Goal: Information Seeking & Learning: Check status

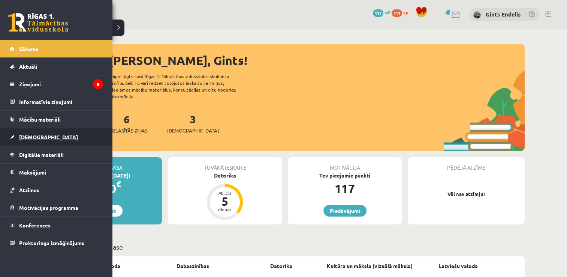
click at [31, 136] on span "[DEMOGRAPHIC_DATA]" at bounding box center [48, 137] width 59 height 7
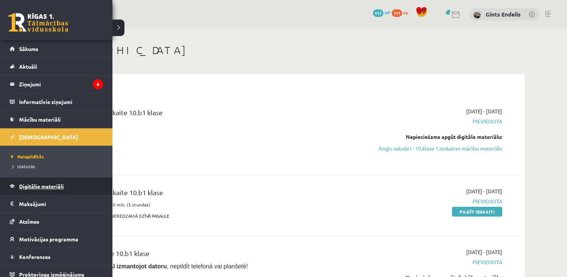
click at [36, 183] on span "Digitālie materiāli" at bounding box center [41, 186] width 45 height 7
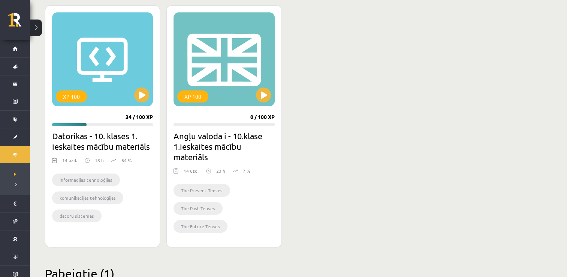
scroll to position [203, 0]
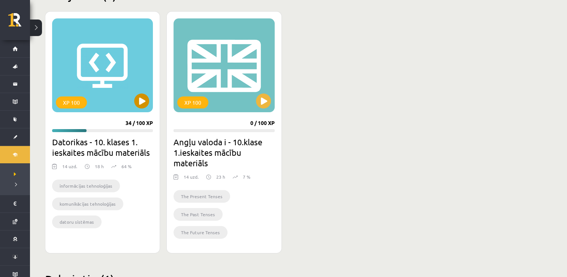
click at [147, 106] on div "XP 100" at bounding box center [102, 65] width 101 height 94
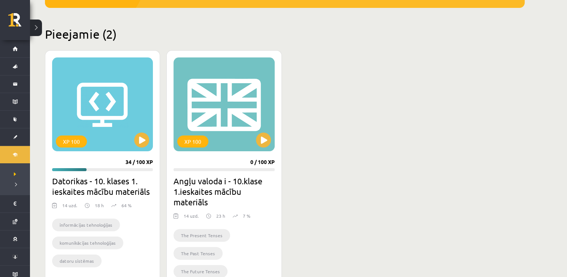
scroll to position [156, 0]
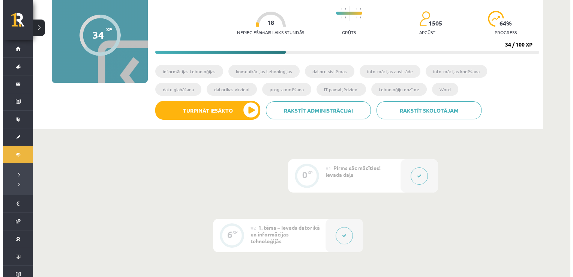
scroll to position [75, 0]
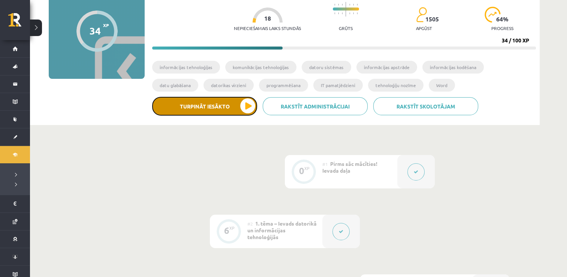
click at [248, 104] on button "Turpināt iesākto" at bounding box center [204, 106] width 105 height 19
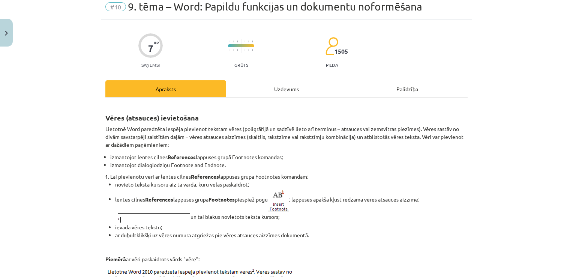
scroll to position [30, 0]
click at [272, 90] on div "Uzdevums" at bounding box center [286, 88] width 121 height 17
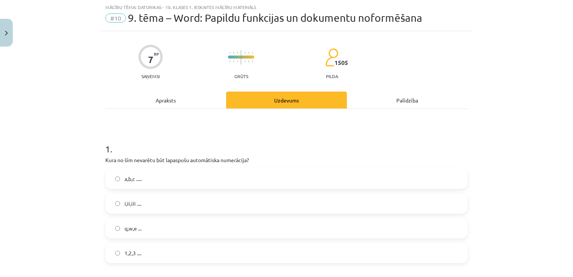
click at [155, 102] on div "Apraksts" at bounding box center [165, 100] width 121 height 17
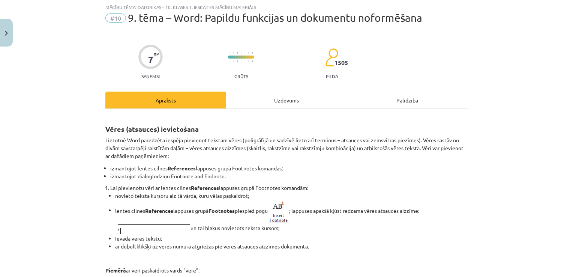
click at [280, 100] on div "Uzdevums" at bounding box center [286, 100] width 121 height 17
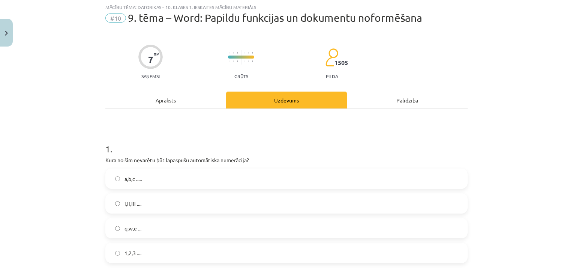
scroll to position [53, 0]
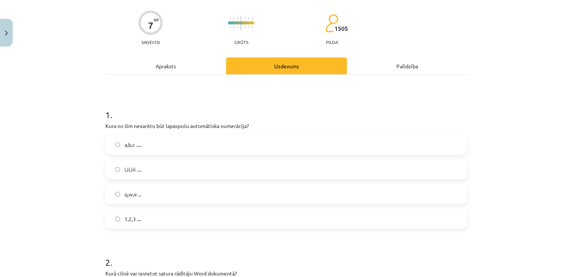
click at [112, 224] on label "1,2,3 ...." at bounding box center [286, 218] width 361 height 19
click at [117, 169] on label "i,ii,iii ...." at bounding box center [286, 169] width 361 height 19
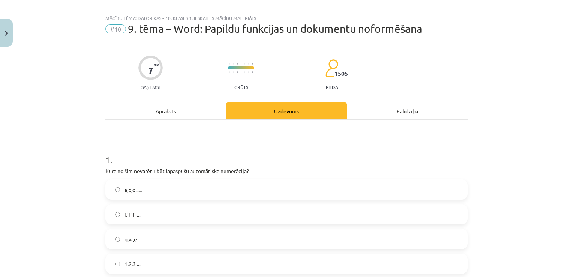
scroll to position [2, 0]
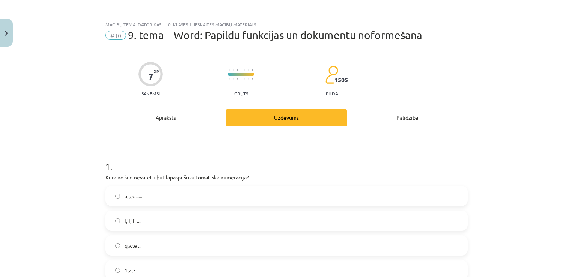
click at [159, 119] on div "Apraksts" at bounding box center [165, 117] width 121 height 17
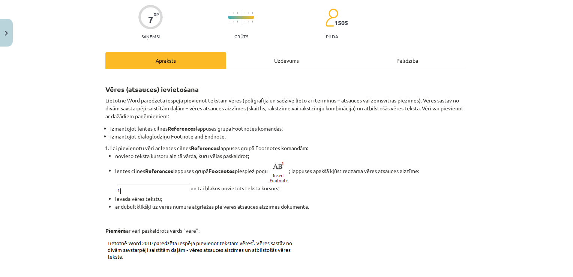
scroll to position [5, 0]
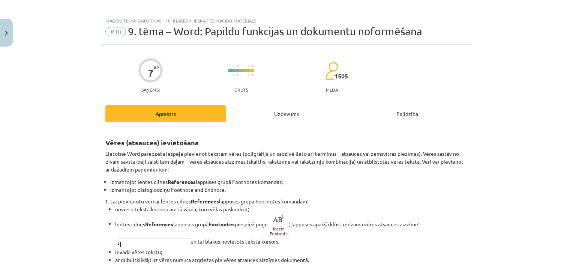
click at [281, 107] on div "Uzdevums" at bounding box center [286, 113] width 121 height 17
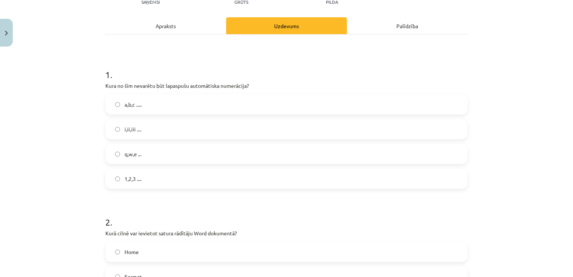
scroll to position [90, 0]
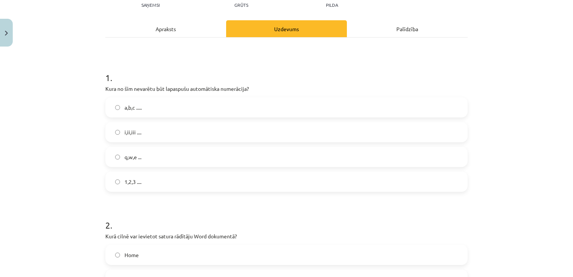
click at [158, 32] on div "Apraksts" at bounding box center [165, 28] width 121 height 17
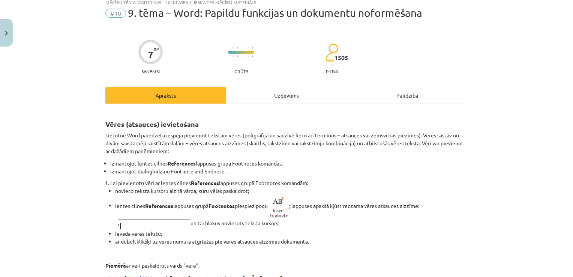
scroll to position [0, 0]
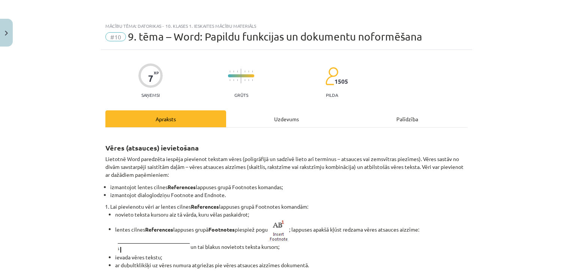
click at [278, 121] on div "Uzdevums" at bounding box center [286, 118] width 121 height 17
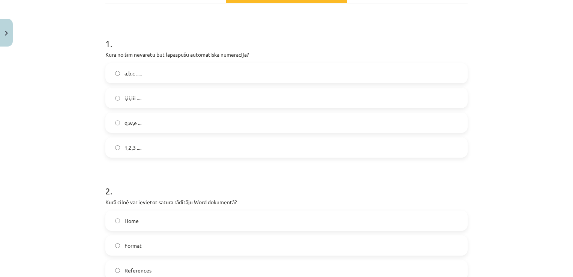
scroll to position [124, 0]
click at [121, 128] on label "q,w,e ..." at bounding box center [286, 123] width 361 height 19
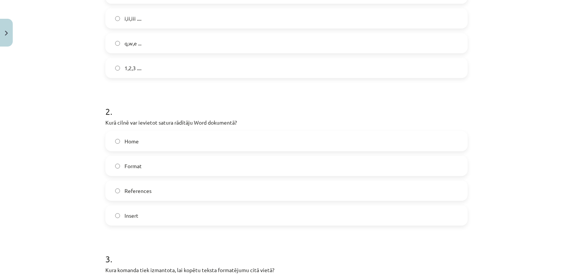
scroll to position [205, 0]
click at [112, 194] on label "References" at bounding box center [286, 189] width 361 height 19
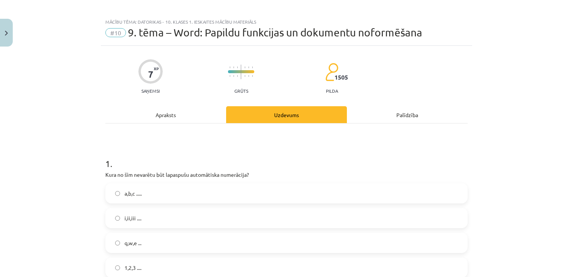
scroll to position [2, 0]
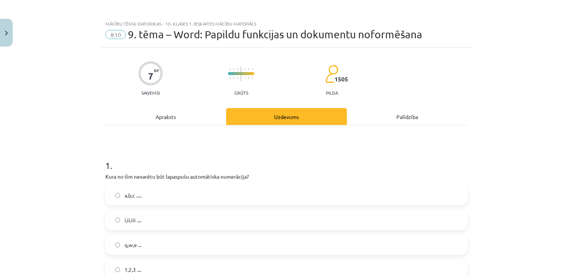
click at [174, 117] on div "Apraksts" at bounding box center [165, 116] width 121 height 17
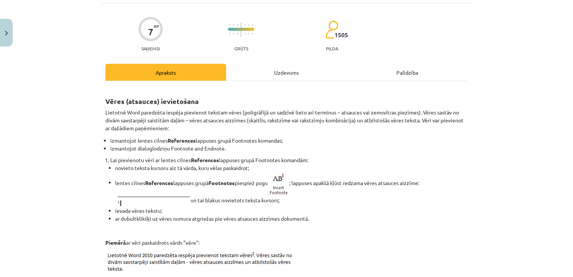
scroll to position [43, 0]
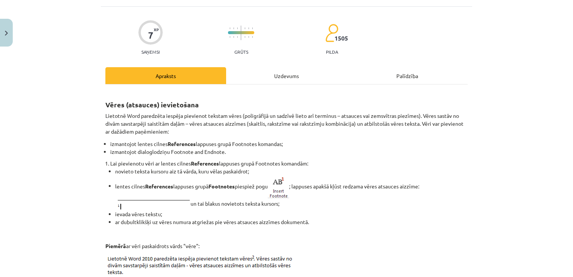
click at [272, 72] on div "Uzdevums" at bounding box center [286, 75] width 121 height 17
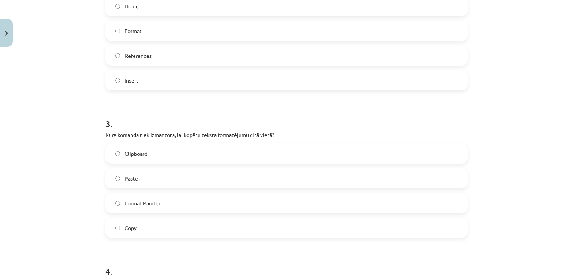
scroll to position [340, 0]
click at [110, 179] on label "Paste" at bounding box center [286, 177] width 361 height 19
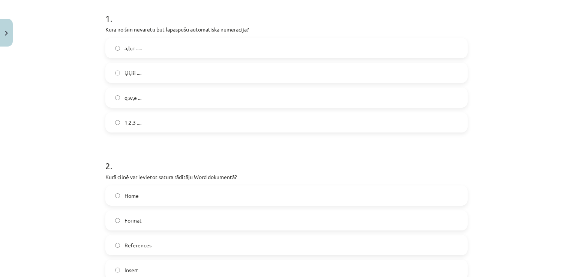
scroll to position [0, 0]
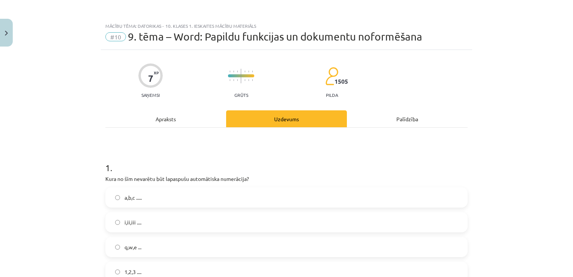
click at [158, 118] on div "Apraksts" at bounding box center [165, 118] width 121 height 17
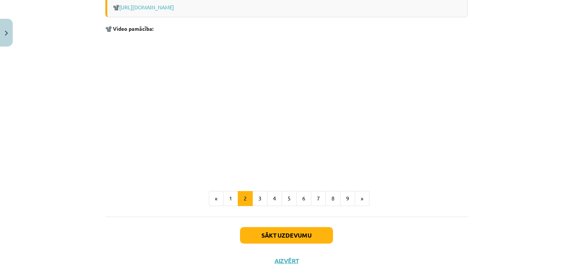
scroll to position [899, 0]
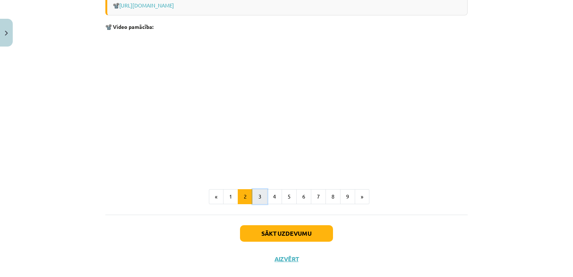
click at [261, 196] on button "3" at bounding box center [259, 196] width 15 height 15
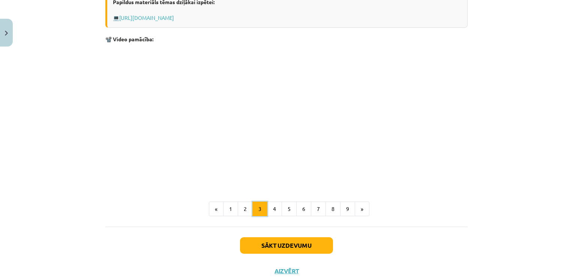
scroll to position [239, 0]
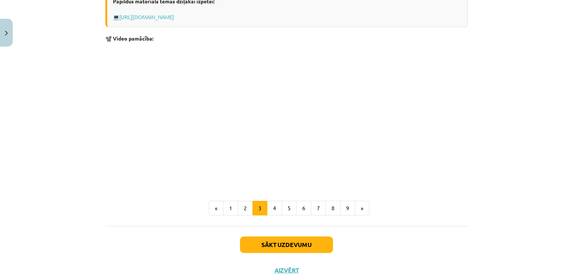
click at [384, 169] on p at bounding box center [286, 115] width 362 height 137
click at [272, 205] on button "4" at bounding box center [274, 208] width 15 height 15
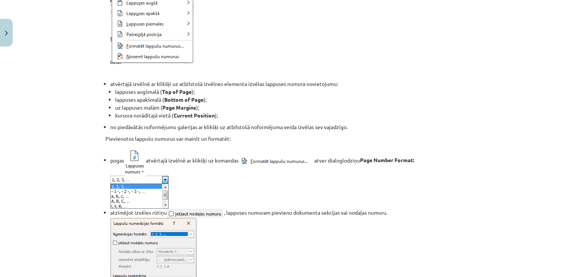
scroll to position [221, 0]
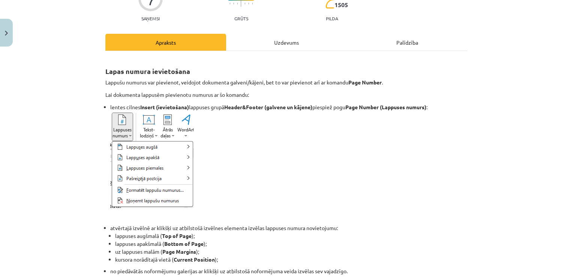
click at [280, 41] on div "Uzdevums" at bounding box center [286, 42] width 121 height 17
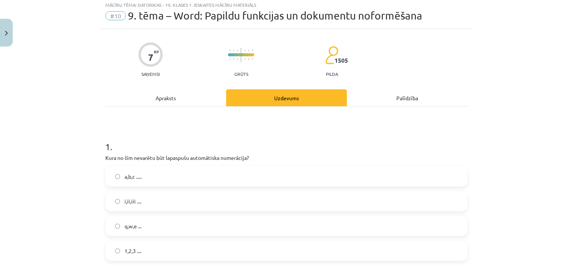
scroll to position [19, 0]
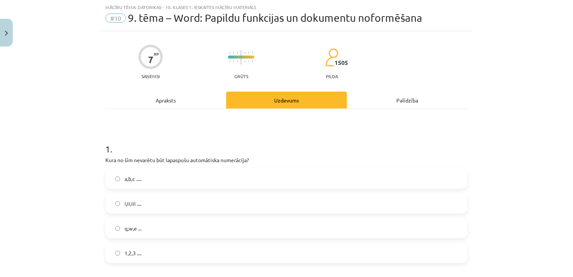
click at [172, 102] on div "Apraksts" at bounding box center [165, 100] width 121 height 17
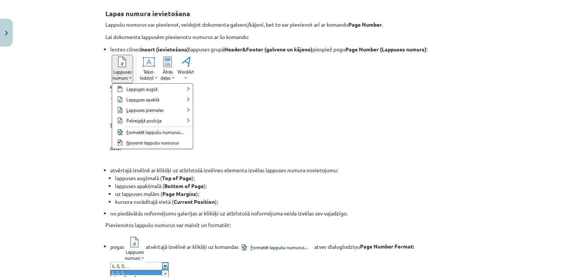
scroll to position [0, 0]
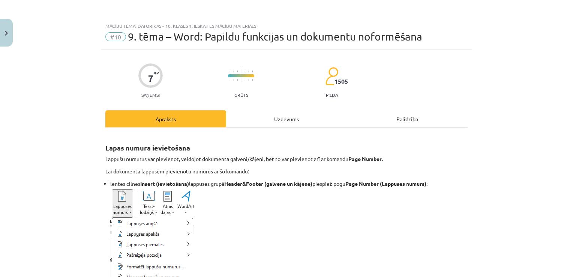
click at [280, 117] on div "Uzdevums" at bounding box center [286, 118] width 121 height 17
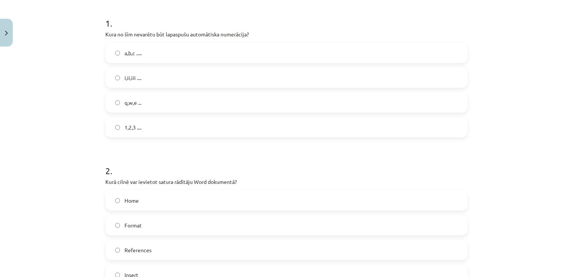
scroll to position [108, 0]
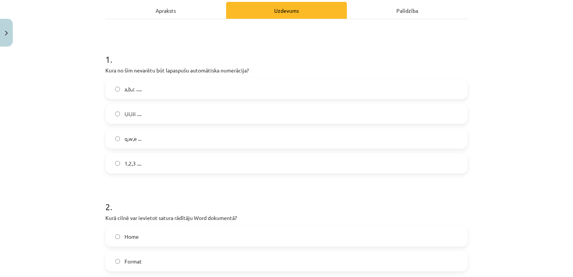
click at [168, 5] on div "Apraksts" at bounding box center [165, 10] width 121 height 17
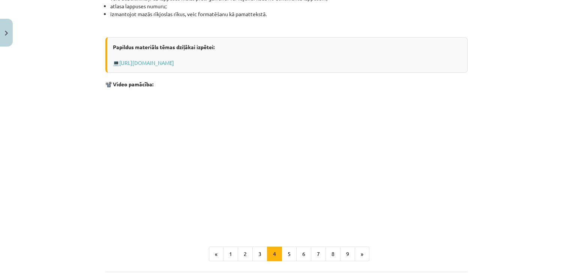
scroll to position [701, 0]
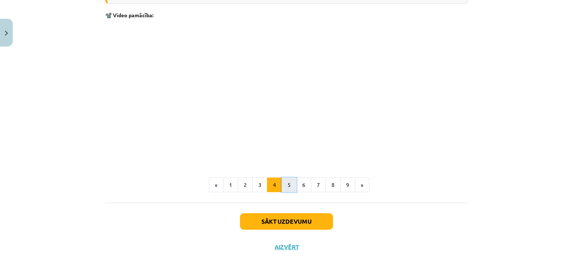
click at [285, 183] on button "5" at bounding box center [289, 184] width 15 height 15
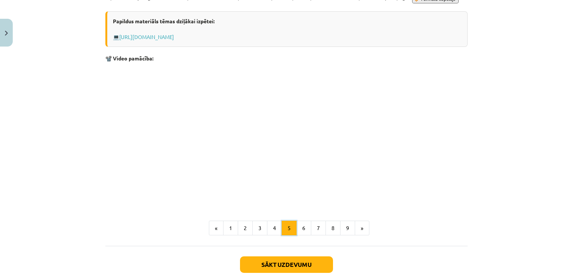
scroll to position [404, 0]
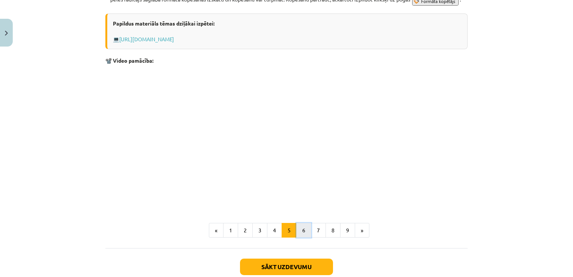
click at [301, 238] on button "6" at bounding box center [303, 230] width 15 height 15
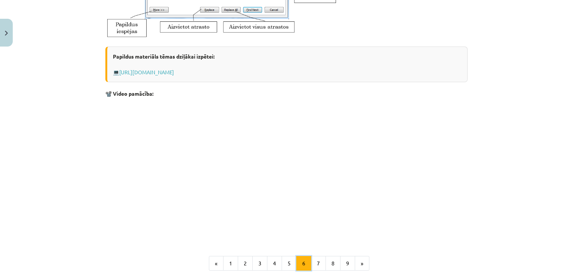
scroll to position [410, 0]
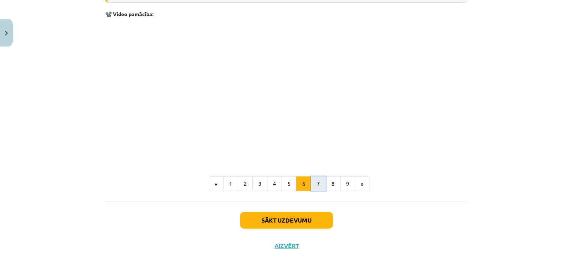
click at [319, 184] on button "7" at bounding box center [318, 183] width 15 height 15
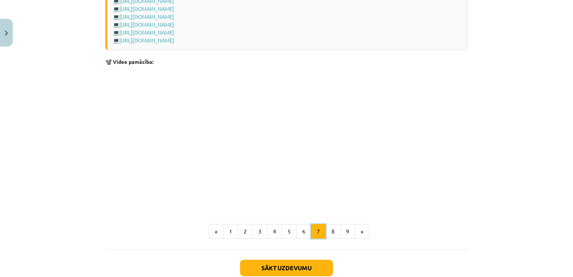
scroll to position [597, 0]
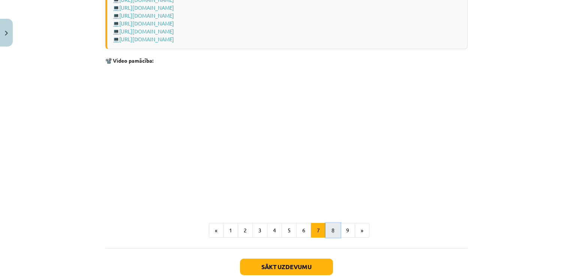
click at [331, 235] on button "8" at bounding box center [333, 230] width 15 height 15
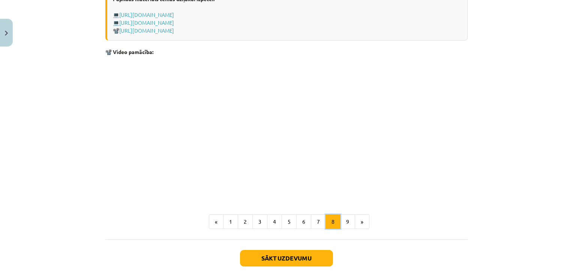
scroll to position [570, 0]
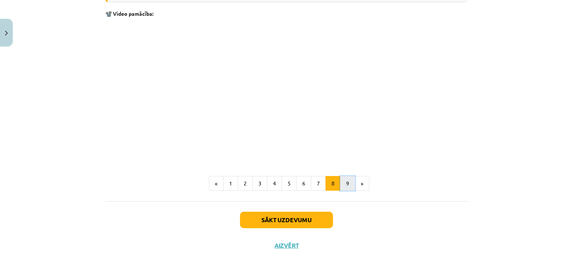
click at [344, 182] on button "9" at bounding box center [347, 183] width 15 height 15
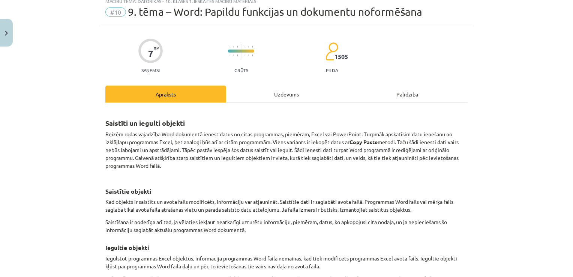
scroll to position [0, 0]
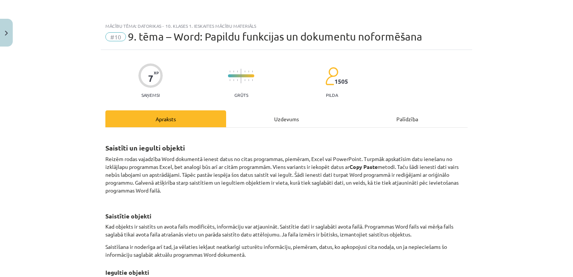
click at [273, 120] on div "Uzdevums" at bounding box center [286, 118] width 121 height 17
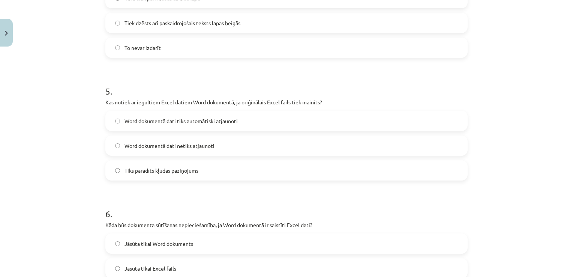
scroll to position [666, 0]
click at [119, 126] on label "Word dokumentā dati tiks automātiski atjaunoti" at bounding box center [286, 121] width 361 height 19
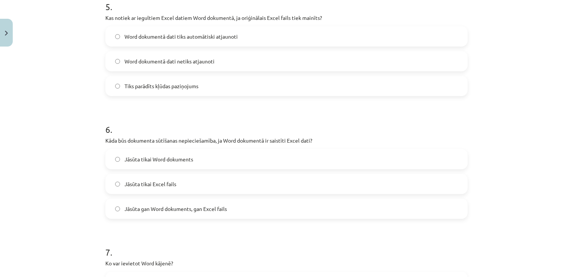
scroll to position [751, 0]
click at [114, 150] on label "Jāsūta tikai Word dokuments" at bounding box center [286, 158] width 361 height 19
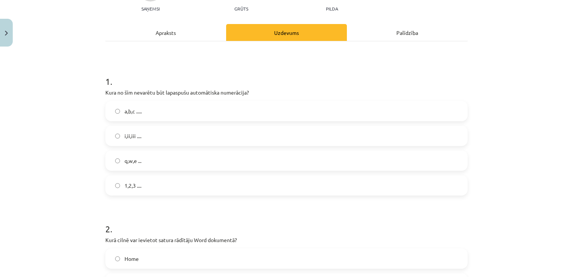
scroll to position [0, 0]
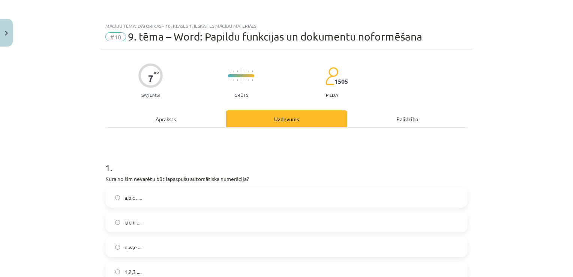
click at [185, 116] on div "Apraksts" at bounding box center [165, 118] width 121 height 17
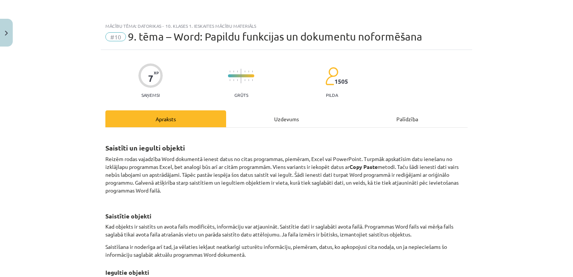
click at [287, 117] on div "Uzdevums" at bounding box center [286, 118] width 121 height 17
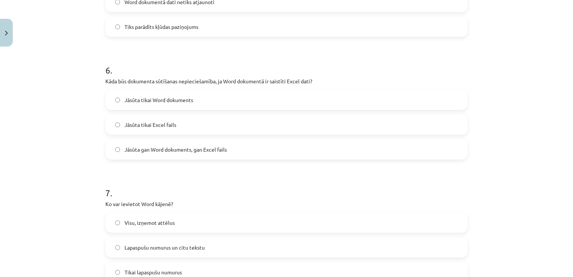
scroll to position [810, 0]
click at [109, 148] on label "Jāsūta gan Word dokuments, gan Excel fails" at bounding box center [286, 149] width 361 height 19
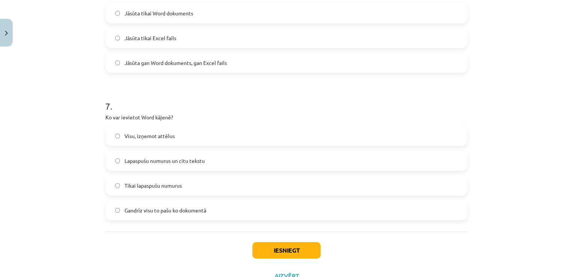
scroll to position [911, 0]
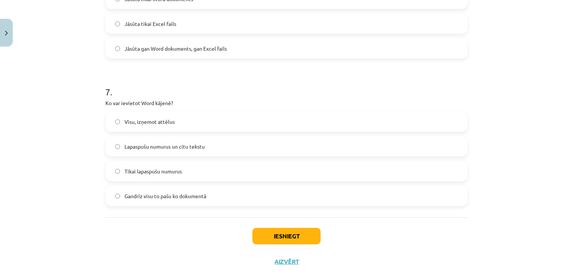
click at [142, 144] on span "Lapaspušu numurus un citu tekstu" at bounding box center [165, 147] width 80 height 8
click at [282, 234] on button "Iesniegt" at bounding box center [286, 236] width 68 height 17
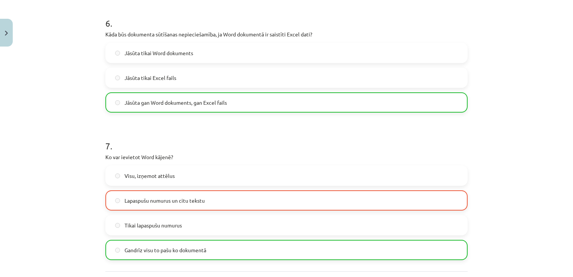
scroll to position [950, 0]
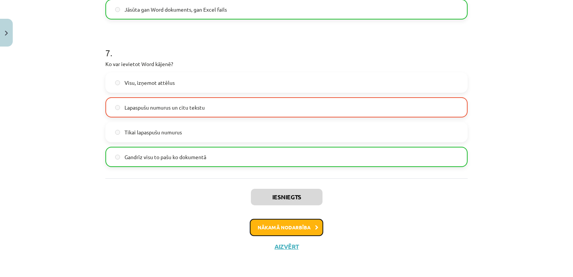
click at [287, 230] on button "Nākamā nodarbība" at bounding box center [287, 227] width 74 height 17
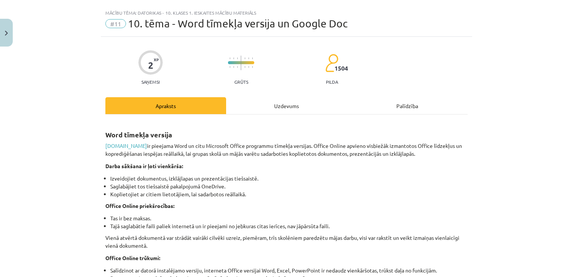
scroll to position [11, 0]
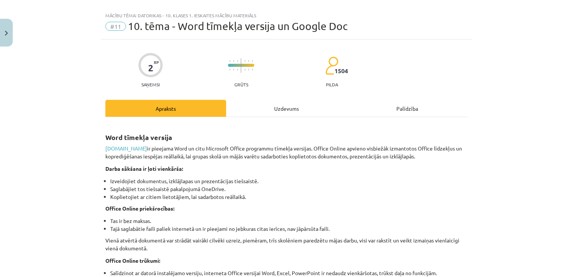
click at [268, 112] on div "Uzdevums" at bounding box center [286, 108] width 121 height 17
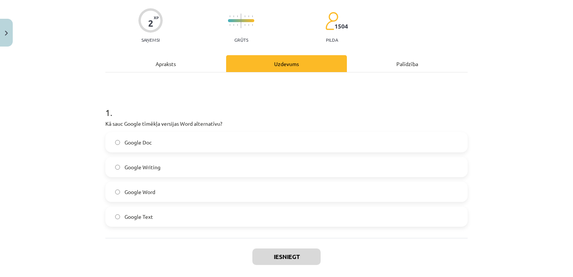
scroll to position [55, 0]
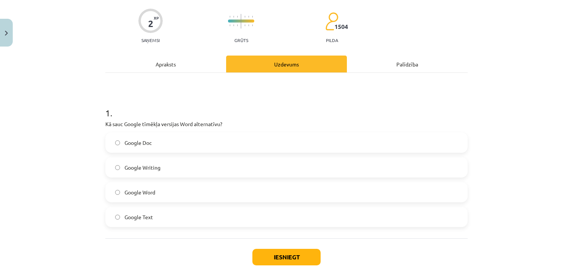
click at [152, 60] on div "Apraksts" at bounding box center [165, 64] width 121 height 17
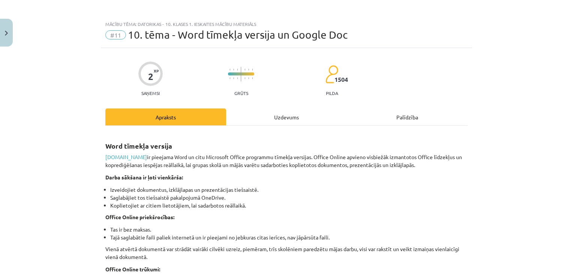
scroll to position [0, 0]
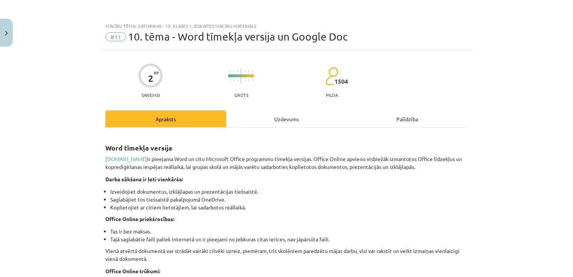
click at [279, 117] on div "Uzdevums" at bounding box center [286, 118] width 121 height 17
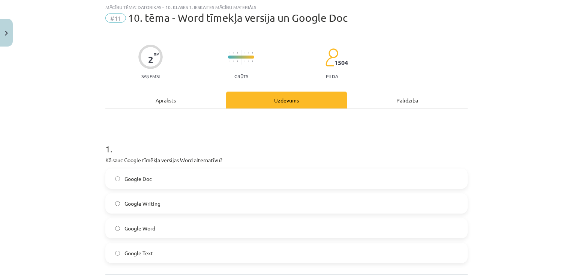
scroll to position [92, 0]
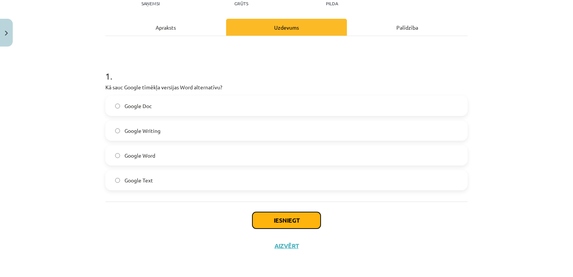
click at [284, 221] on button "Iesniegt" at bounding box center [286, 220] width 68 height 17
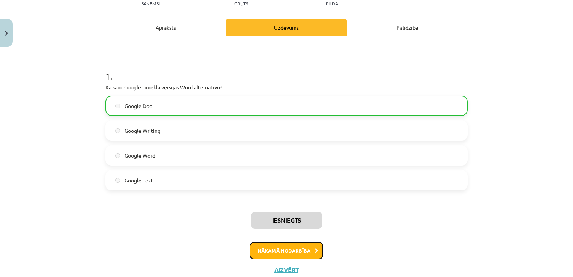
click at [283, 248] on button "Nākamā nodarbība" at bounding box center [287, 250] width 74 height 17
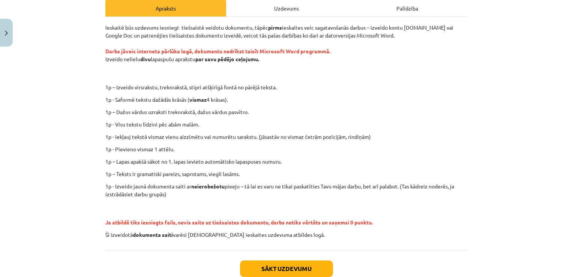
scroll to position [110, 0]
click at [278, 271] on button "Sākt uzdevumu" at bounding box center [286, 269] width 93 height 17
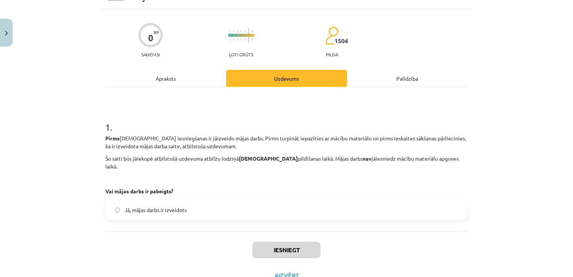
scroll to position [42, 0]
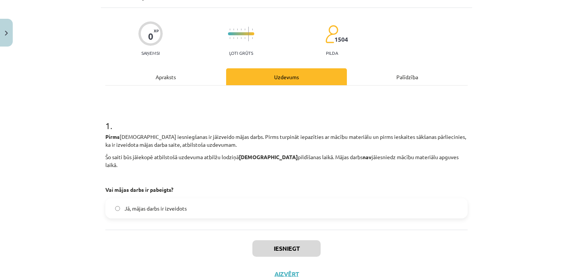
click at [141, 77] on div "Apraksts" at bounding box center [165, 76] width 121 height 17
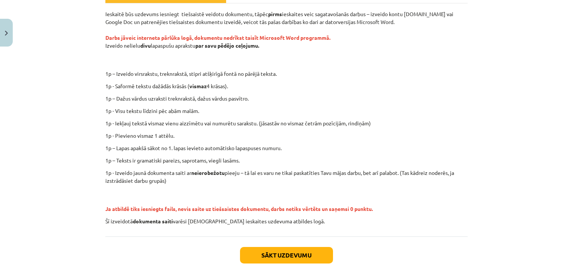
scroll to position [159, 0]
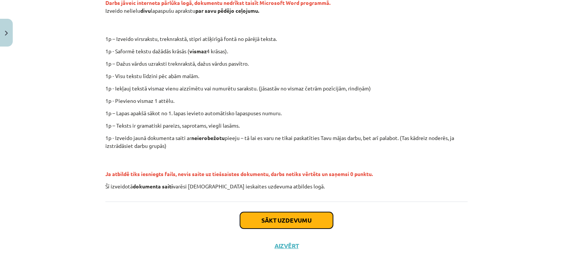
click at [287, 222] on button "Sākt uzdevumu" at bounding box center [286, 220] width 93 height 17
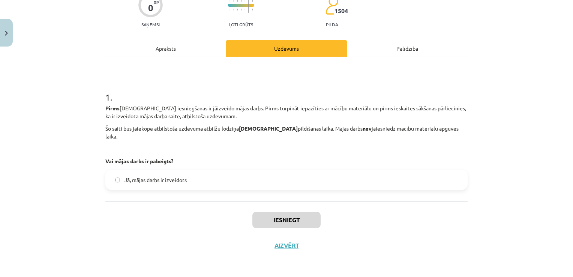
scroll to position [19, 0]
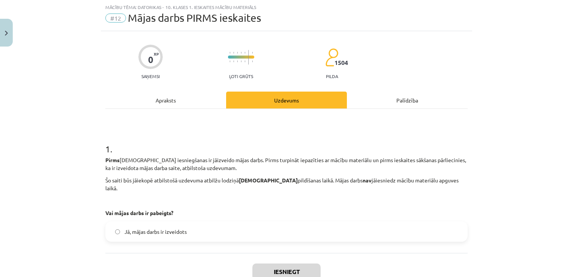
click at [122, 222] on label "Jā, mājas darbs ir izveidots" at bounding box center [286, 231] width 361 height 19
click at [279, 263] on button "Iesniegt" at bounding box center [286, 271] width 68 height 17
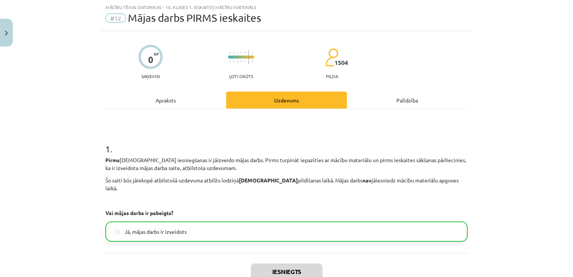
scroll to position [86, 0]
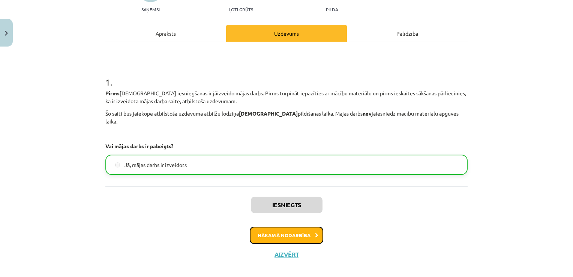
click at [271, 230] on button "Nākamā nodarbība" at bounding box center [287, 235] width 74 height 17
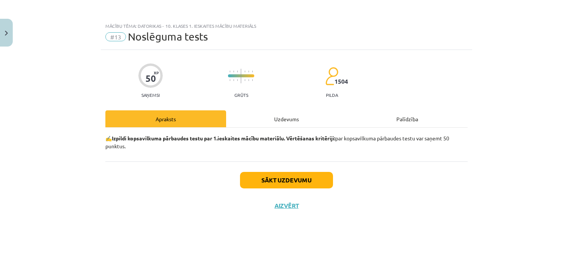
scroll to position [0, 0]
click at [290, 181] on button "Sākt uzdevumu" at bounding box center [286, 180] width 93 height 17
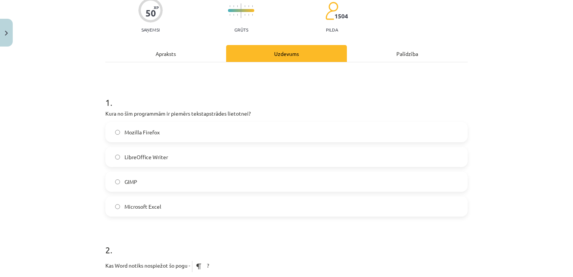
scroll to position [66, 0]
click at [113, 201] on label "Microsoft Excel" at bounding box center [286, 205] width 361 height 19
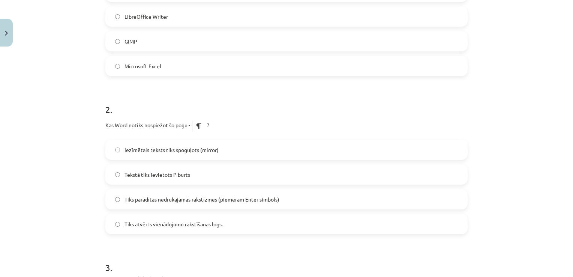
scroll to position [206, 0]
click at [143, 198] on span "Tiks parādītas nedrukājamās rakstīzmes (piemēram Enter simbols)" at bounding box center [202, 199] width 155 height 8
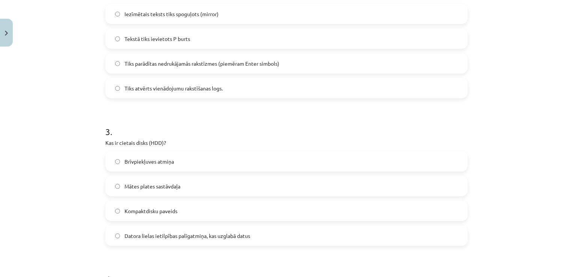
scroll to position [369, 0]
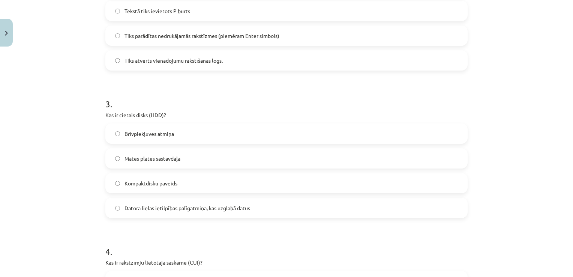
click at [177, 211] on span "Datora lielas ietilpības palīgatmiņa, kas uzglabā datus" at bounding box center [188, 208] width 126 height 8
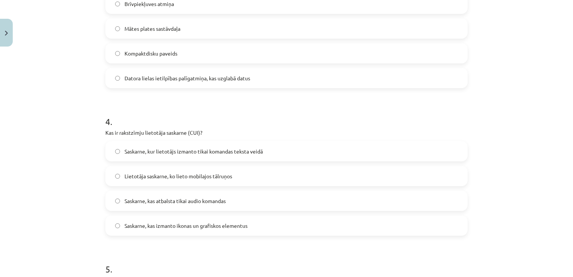
scroll to position [539, 0]
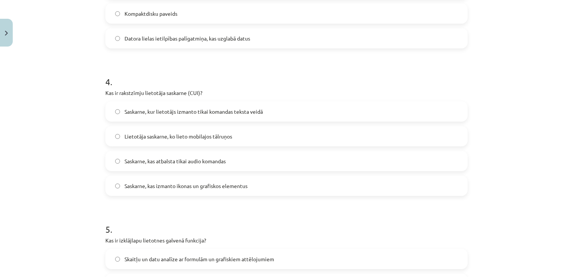
click at [137, 110] on span "Saskarne, kur lietotājs izmanto tikai komandas teksta veidā" at bounding box center [194, 112] width 138 height 8
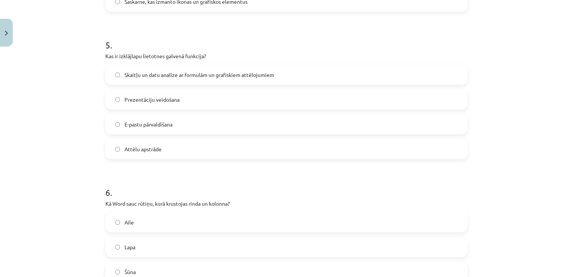
scroll to position [722, 0]
click at [115, 73] on label "Skaitļu un datu analīze ar formulām un grafiskiem attēlojumiem" at bounding box center [286, 75] width 361 height 19
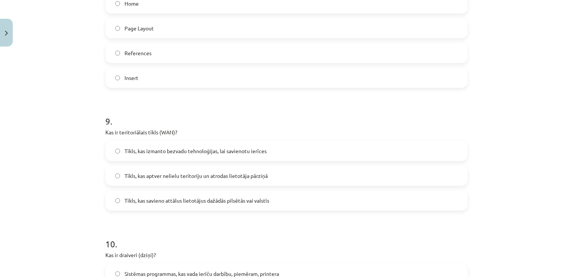
scroll to position [1238, 0]
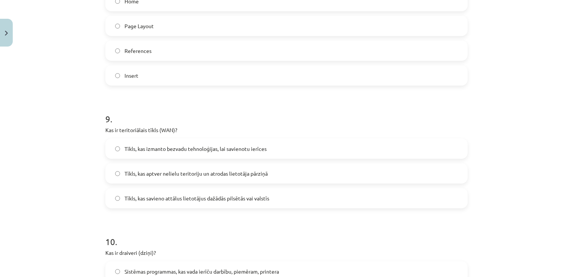
click at [108, 169] on label "Tīkls, kas aptver nelielu teritoriju un atrodas lietotāja pārziņā" at bounding box center [286, 173] width 361 height 19
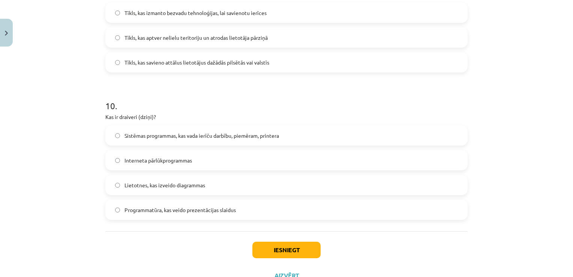
scroll to position [1399, 0]
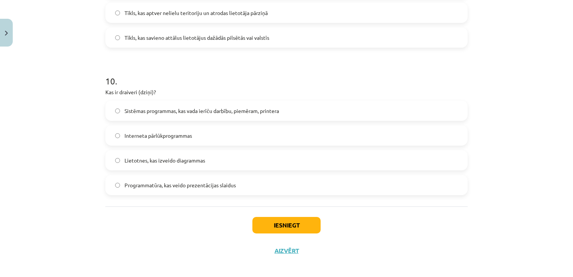
click at [120, 114] on label "Sistēmas programmas, kas vada ierīču darbību, piemēram, printera" at bounding box center [286, 110] width 361 height 19
click at [287, 232] on button "Iesniegt" at bounding box center [286, 225] width 68 height 17
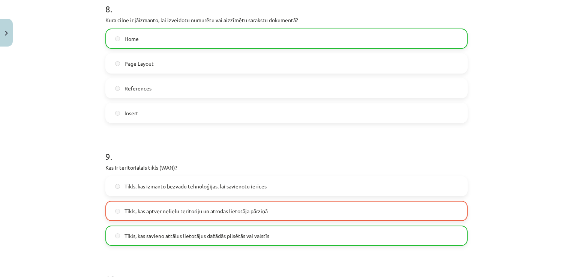
scroll to position [1428, 0]
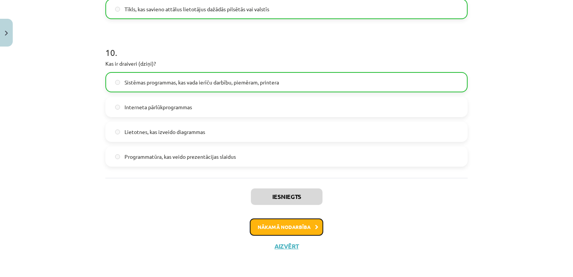
click at [281, 227] on button "Nākamā nodarbība" at bounding box center [287, 226] width 74 height 17
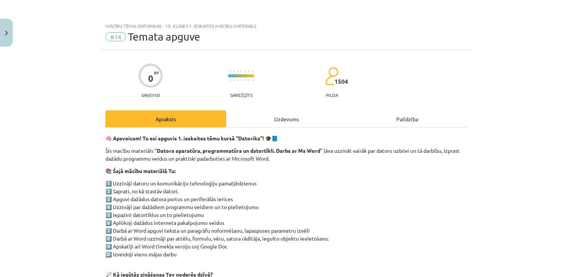
scroll to position [0, 0]
click at [288, 118] on div "Uzdevums" at bounding box center [286, 118] width 121 height 17
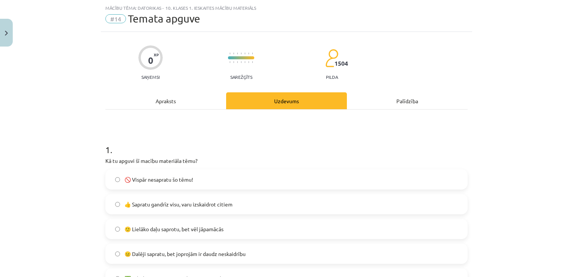
scroll to position [19, 0]
click at [172, 93] on div "Apraksts" at bounding box center [165, 100] width 121 height 17
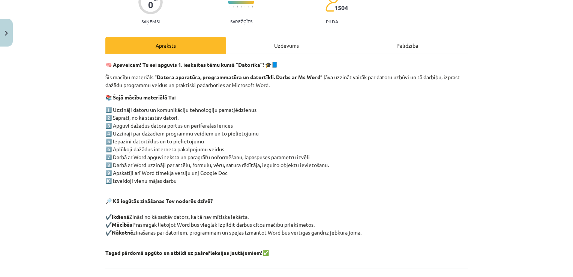
scroll to position [75, 0]
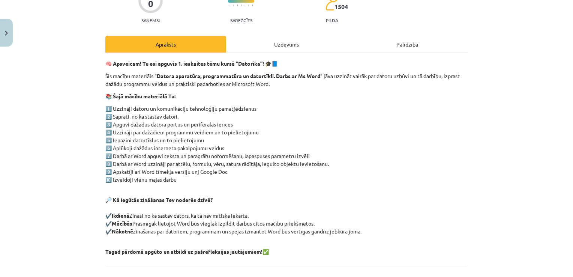
click at [300, 43] on div "Uzdevums" at bounding box center [286, 44] width 121 height 17
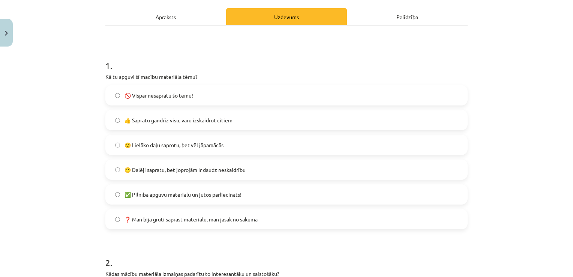
scroll to position [131, 0]
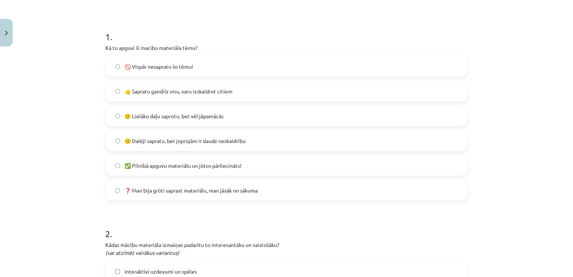
click at [118, 190] on label "❓ Man bija grūti saprast materiālu, man jāsāk no sākuma" at bounding box center [286, 190] width 361 height 19
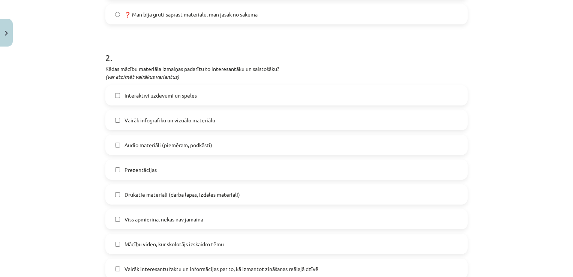
scroll to position [307, 0]
drag, startPoint x: 120, startPoint y: 119, endPoint x: 115, endPoint y: 116, distance: 5.9
click at [115, 116] on label "Vairāk infografiku un vizuālo materiālu" at bounding box center [286, 119] width 361 height 19
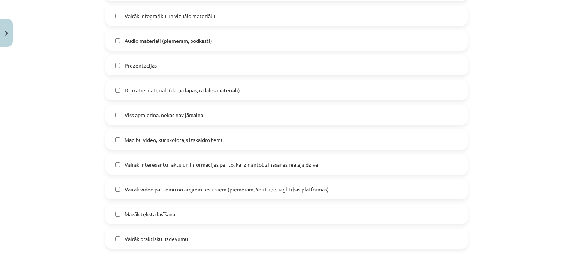
scroll to position [411, 0]
click at [111, 139] on label "Mācību video, kur skolotājs izskaidro tēmu" at bounding box center [286, 140] width 361 height 19
click at [116, 169] on label "Vairāk interesantu faktu un informācijas par to, kā izmantot zināšanas reālajā …" at bounding box center [286, 164] width 361 height 19
click at [111, 216] on label "Mazāk teksta lasīšanai" at bounding box center [286, 214] width 361 height 19
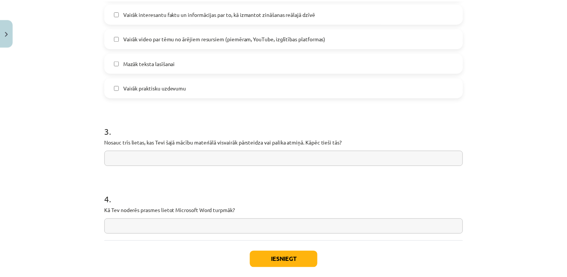
scroll to position [602, 0]
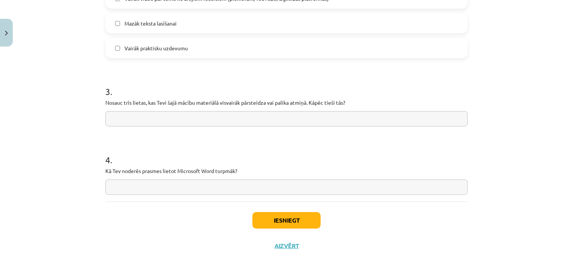
click at [138, 116] on input "text" at bounding box center [286, 118] width 362 height 15
click at [138, 116] on input "**********" at bounding box center [286, 118] width 362 height 15
click at [283, 120] on input "**********" at bounding box center [286, 118] width 362 height 15
click at [291, 117] on input "**********" at bounding box center [286, 118] width 362 height 15
click at [149, 118] on input "**********" at bounding box center [286, 118] width 362 height 15
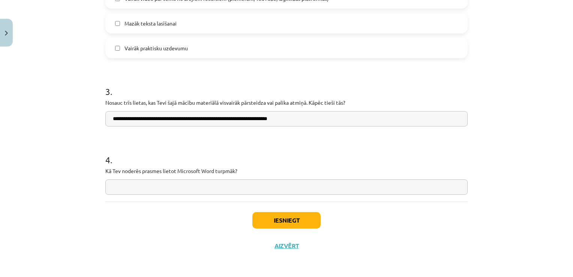
type input "**********"
click at [164, 184] on input "text" at bounding box center [286, 186] width 362 height 15
click at [174, 187] on input "**********" at bounding box center [286, 186] width 362 height 15
click at [174, 186] on input "**********" at bounding box center [286, 186] width 362 height 15
click at [244, 185] on input "**********" at bounding box center [286, 186] width 362 height 15
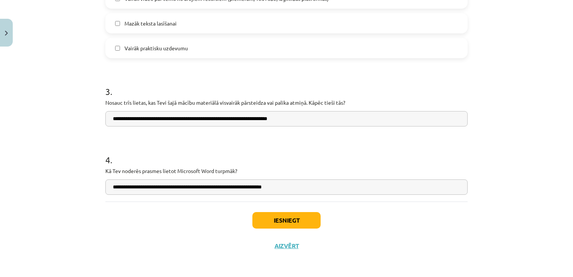
click at [315, 182] on input "**********" at bounding box center [286, 186] width 362 height 15
type input "**********"
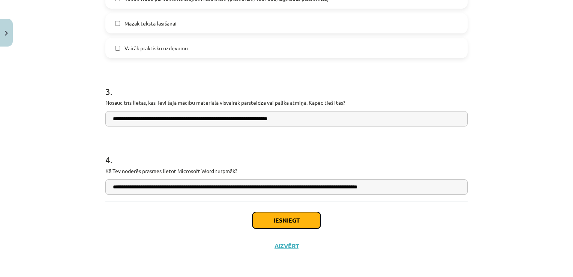
click at [281, 215] on button "Iesniegt" at bounding box center [286, 220] width 68 height 17
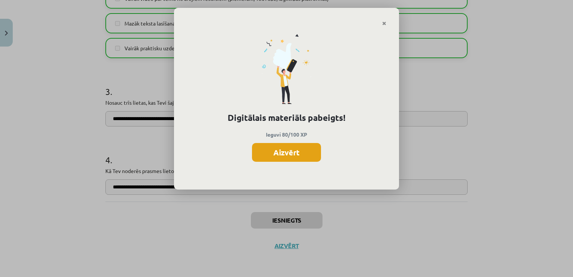
click at [288, 151] on button "Aizvērt" at bounding box center [286, 152] width 69 height 19
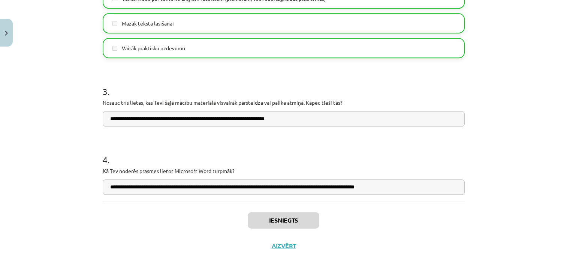
click at [281, 251] on div "Iesniegts Aizvērt" at bounding box center [284, 227] width 362 height 53
click at [279, 244] on button "Aizvērt" at bounding box center [284, 246] width 29 height 8
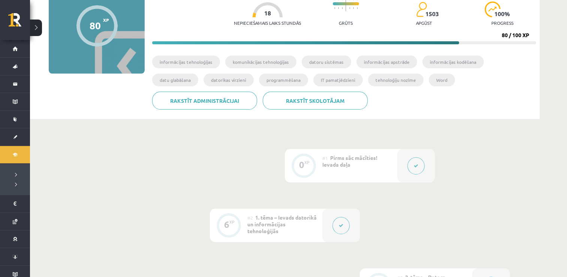
scroll to position [0, 0]
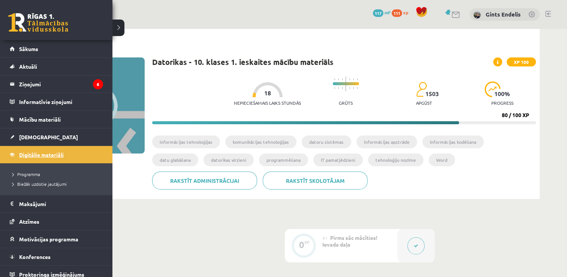
click at [29, 155] on span "Digitālie materiāli" at bounding box center [41, 154] width 45 height 7
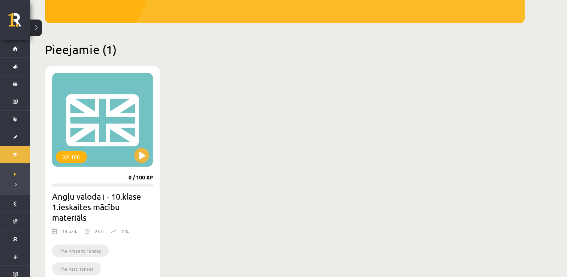
scroll to position [149, 0]
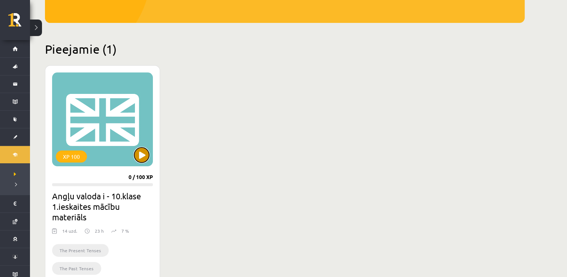
click at [141, 153] on button at bounding box center [141, 154] width 15 height 15
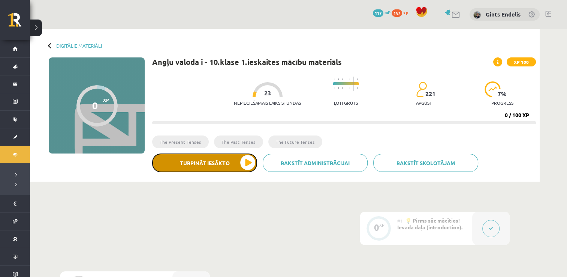
click at [244, 163] on button "Turpināt iesākto" at bounding box center [204, 162] width 105 height 19
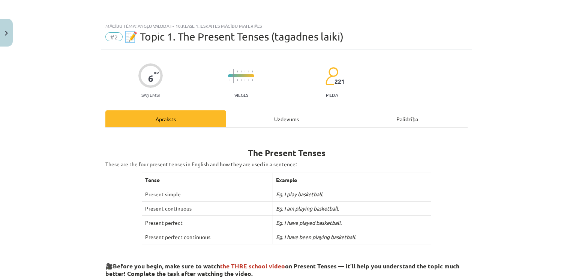
click at [287, 116] on div "Uzdevums" at bounding box center [286, 118] width 121 height 17
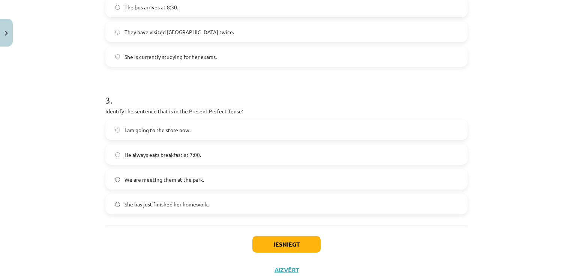
scroll to position [362, 0]
click at [108, 129] on label "I am going to the store now." at bounding box center [286, 129] width 361 height 19
click at [277, 244] on button "Iesniegt" at bounding box center [286, 244] width 68 height 17
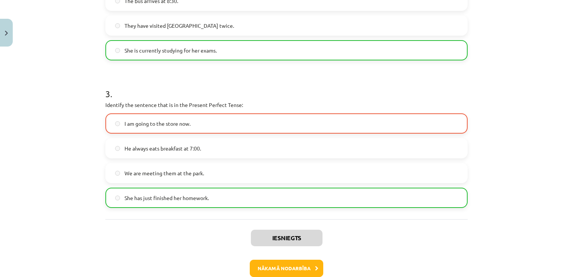
scroll to position [410, 0]
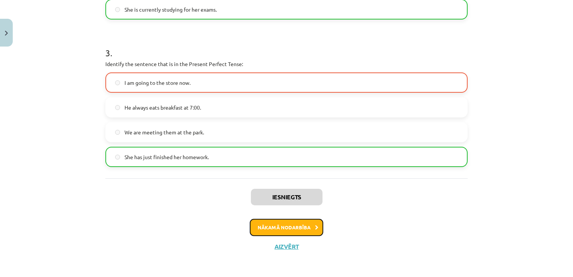
click at [299, 227] on button "Nākamā nodarbība" at bounding box center [287, 227] width 74 height 17
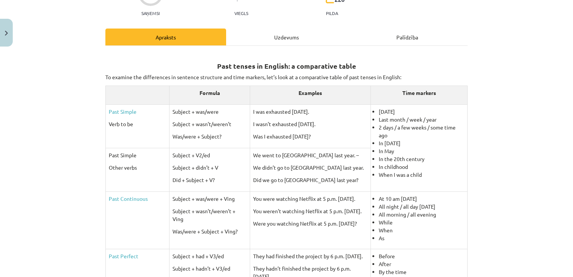
scroll to position [81, 0]
click at [287, 38] on div "Uzdevums" at bounding box center [286, 37] width 121 height 17
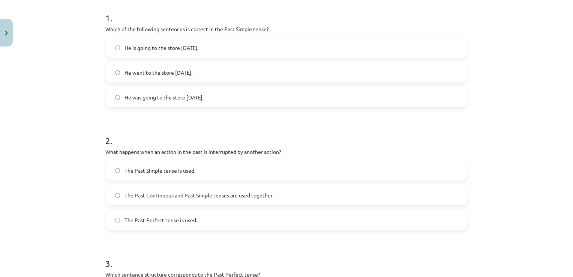
scroll to position [150, 0]
click at [146, 210] on label "The Past Perfect tense is used." at bounding box center [286, 219] width 361 height 19
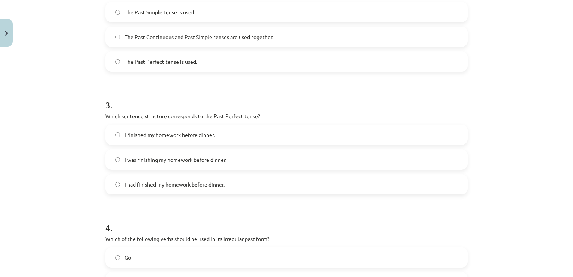
scroll to position [308, 0]
click at [146, 163] on label "I was finishing my homework before dinner." at bounding box center [286, 159] width 361 height 19
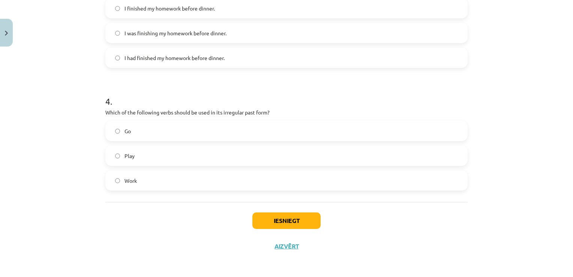
click at [117, 159] on label "Play" at bounding box center [286, 155] width 361 height 19
click at [275, 221] on button "Iesniegt" at bounding box center [286, 220] width 68 height 17
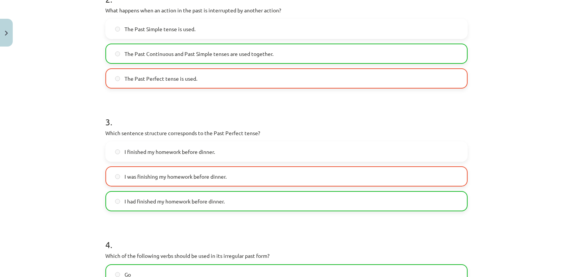
scroll to position [458, 0]
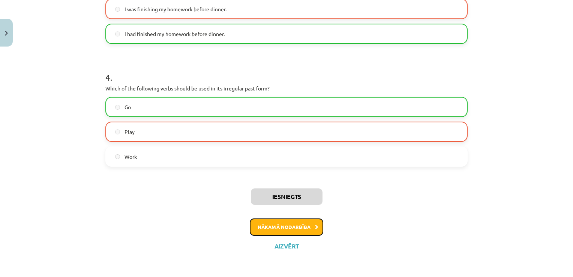
click at [277, 228] on button "Nākamā nodarbība" at bounding box center [287, 226] width 74 height 17
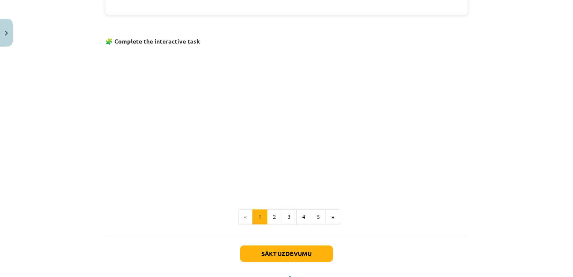
scroll to position [483, 0]
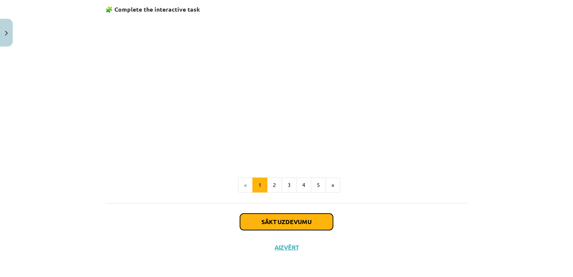
click at [290, 220] on button "Sākt uzdevumu" at bounding box center [286, 221] width 93 height 17
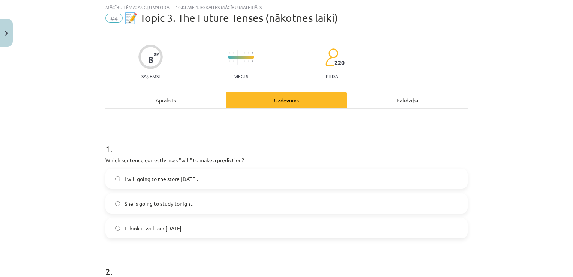
scroll to position [74, 0]
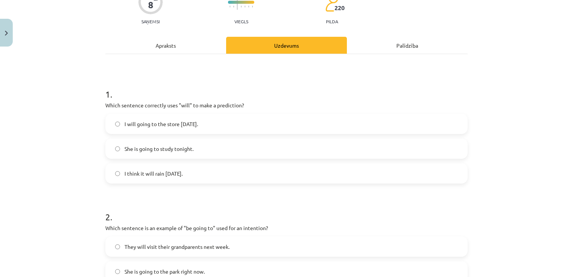
click at [111, 125] on label "I will going to the store tomorrow." at bounding box center [286, 123] width 361 height 19
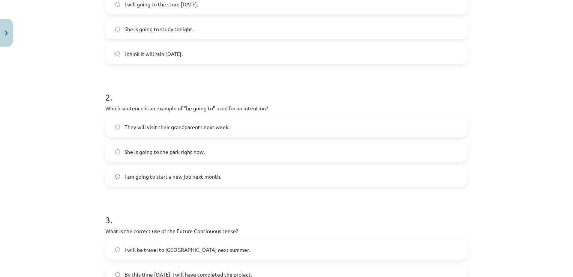
scroll to position [200, 0]
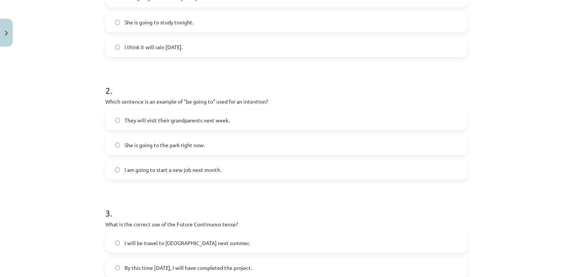
click at [112, 141] on label "She is going to the park right now." at bounding box center [286, 144] width 361 height 19
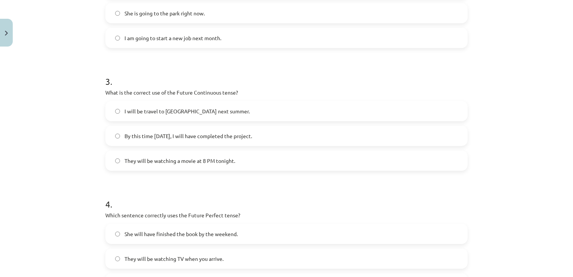
scroll to position [332, 0]
click at [136, 153] on label "They will be watching a movie at 8 PM tonight." at bounding box center [286, 160] width 361 height 19
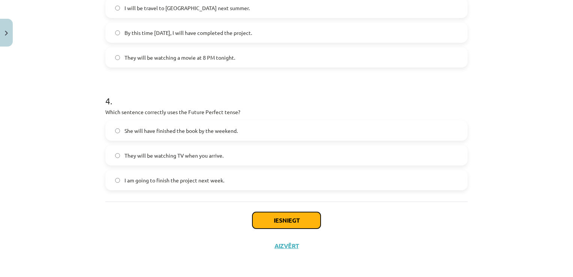
click at [281, 224] on button "Iesniegt" at bounding box center [286, 220] width 68 height 17
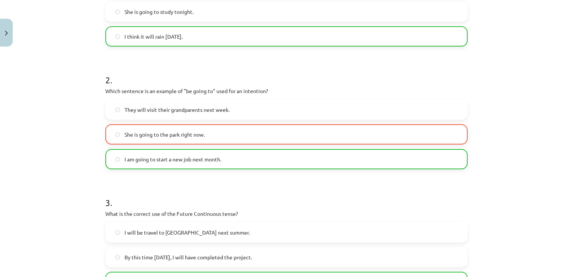
scroll to position [458, 0]
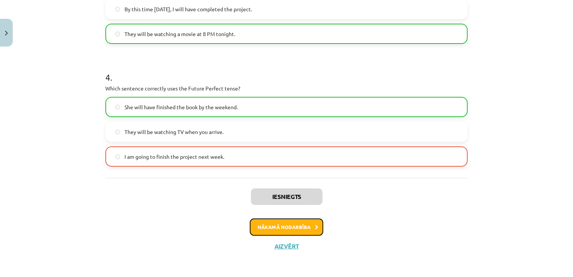
click at [273, 231] on button "Nākamā nodarbība" at bounding box center [287, 226] width 74 height 17
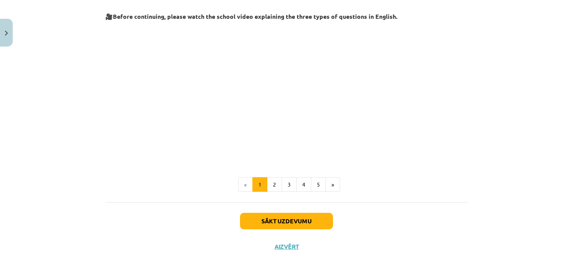
scroll to position [183, 0]
click at [284, 218] on button "Sākt uzdevumu" at bounding box center [286, 221] width 93 height 17
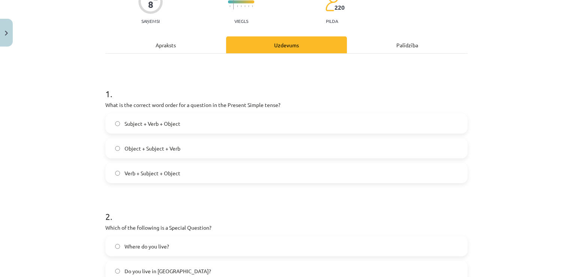
scroll to position [19, 0]
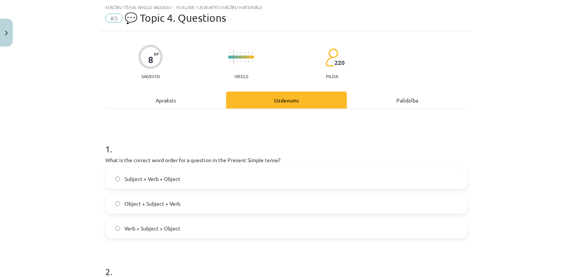
click at [146, 228] on span "Verb + Subject + Object" at bounding box center [153, 228] width 56 height 8
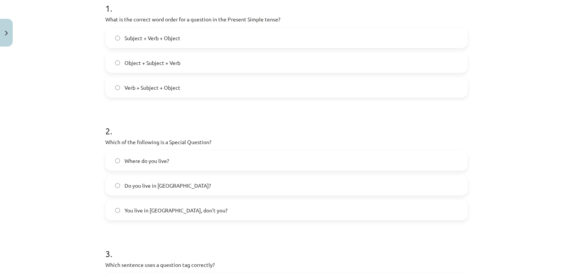
scroll to position [158, 0]
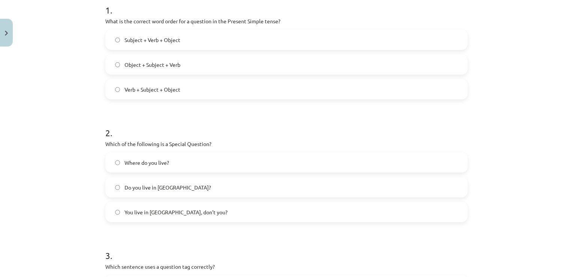
click at [117, 178] on label "Do you live in Riga?" at bounding box center [286, 187] width 361 height 19
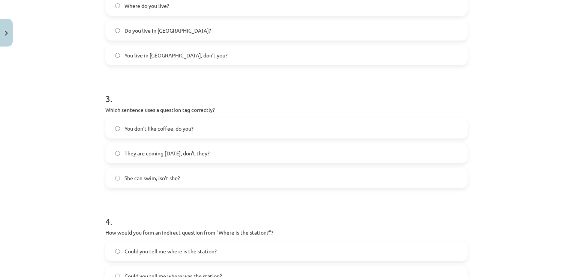
click at [112, 172] on label "She can swim, isn’t she?" at bounding box center [286, 177] width 361 height 19
click at [117, 149] on label "They are coming tomorrow, don’t they?" at bounding box center [286, 153] width 361 height 19
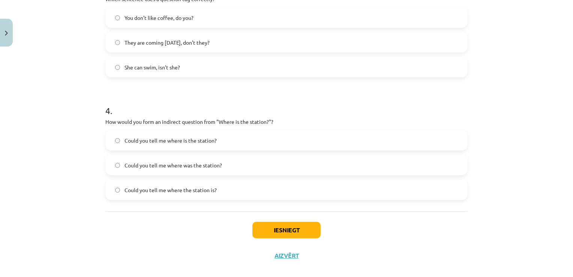
scroll to position [425, 0]
click at [123, 237] on div "Iesniegt Aizvērt" at bounding box center [286, 237] width 362 height 53
click at [149, 213] on div "Iesniegt Aizvērt" at bounding box center [286, 237] width 362 height 53
click at [150, 118] on p "How would you form an indirect question from "Where is the station?"?" at bounding box center [286, 121] width 362 height 8
click at [186, 142] on span "Could you tell me where is the station?" at bounding box center [171, 140] width 92 height 8
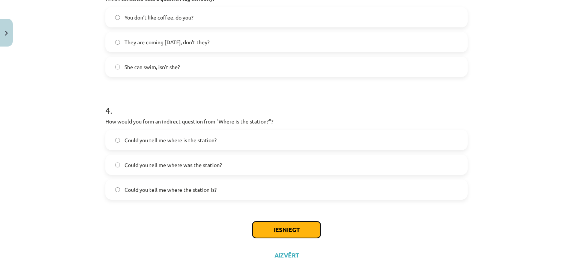
click at [295, 230] on button "Iesniegt" at bounding box center [286, 229] width 68 height 17
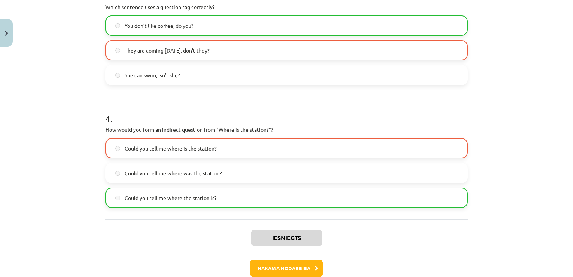
scroll to position [458, 0]
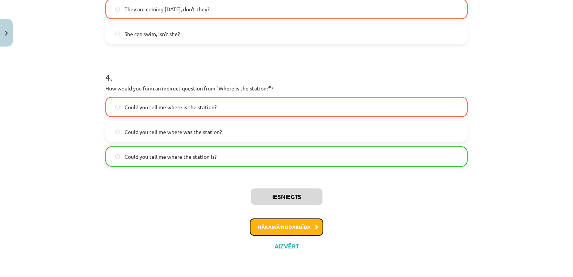
click at [286, 229] on button "Nākamā nodarbība" at bounding box center [287, 226] width 74 height 17
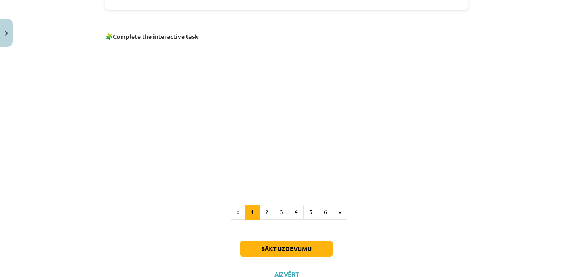
scroll to position [483, 0]
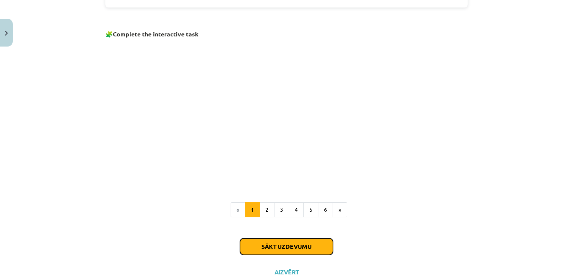
click at [276, 252] on button "Sākt uzdevumu" at bounding box center [286, 246] width 93 height 17
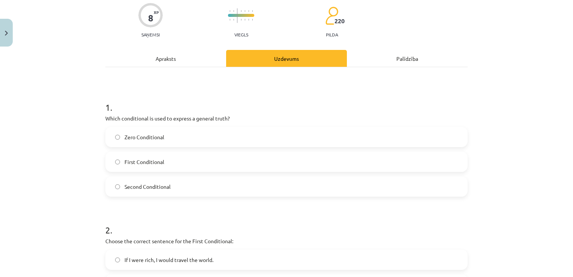
scroll to position [62, 0]
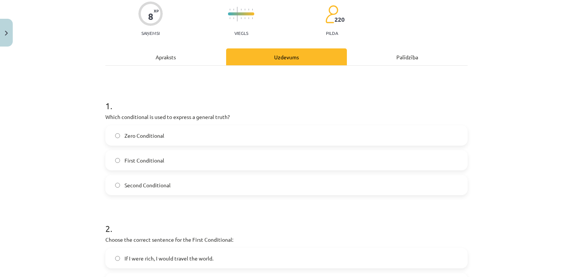
click at [148, 177] on label "Second Conditional" at bounding box center [286, 185] width 361 height 19
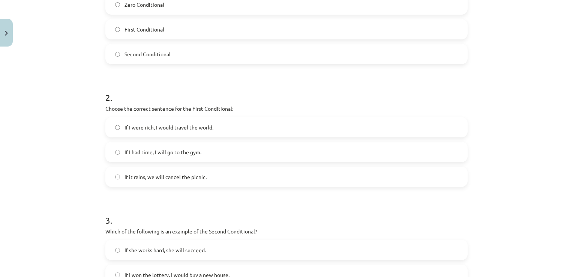
scroll to position [192, 0]
click at [153, 167] on div "If it rains, we will cancel the picnic." at bounding box center [286, 177] width 362 height 20
click at [147, 174] on span "If it rains, we will cancel the picnic." at bounding box center [166, 177] width 82 height 8
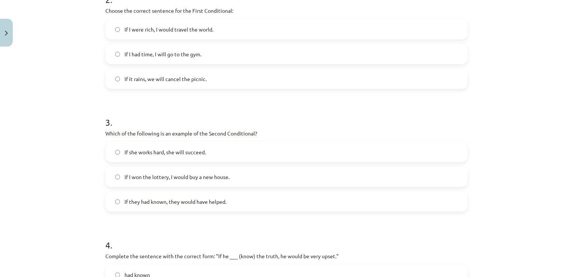
scroll to position [291, 0]
click at [160, 175] on span "If I won the lottery, I would buy a new house." at bounding box center [177, 176] width 105 height 8
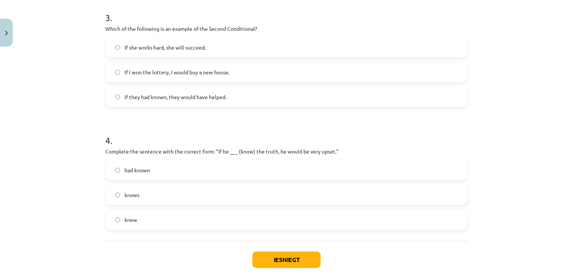
scroll to position [401, 0]
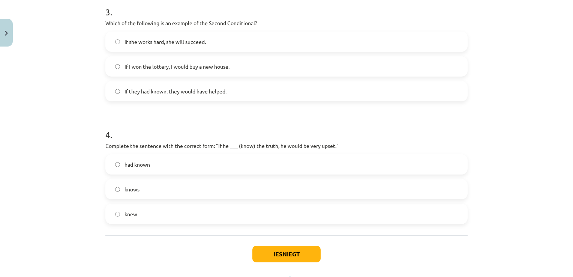
click at [111, 193] on label "knows" at bounding box center [286, 189] width 361 height 19
click at [277, 253] on button "Iesniegt" at bounding box center [286, 254] width 68 height 17
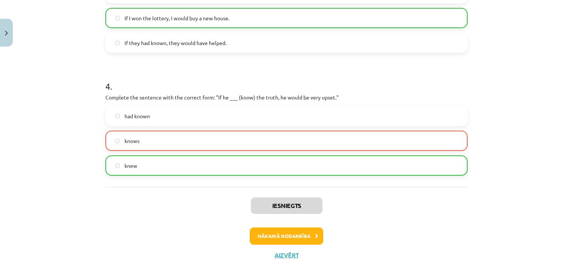
scroll to position [458, 0]
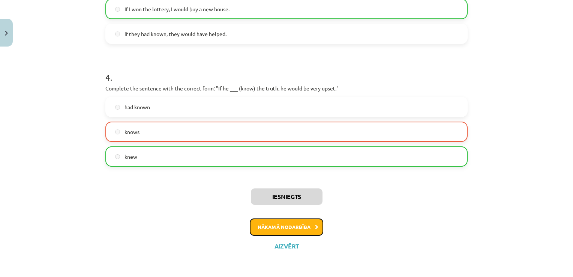
click at [284, 231] on button "Nākamā nodarbība" at bounding box center [287, 226] width 74 height 17
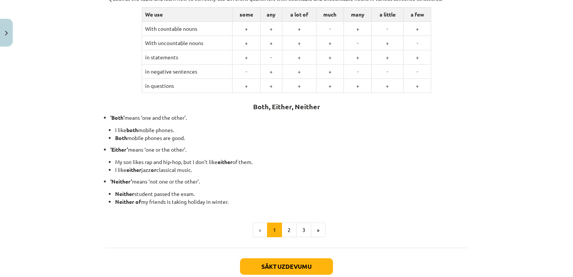
scroll to position [185, 0]
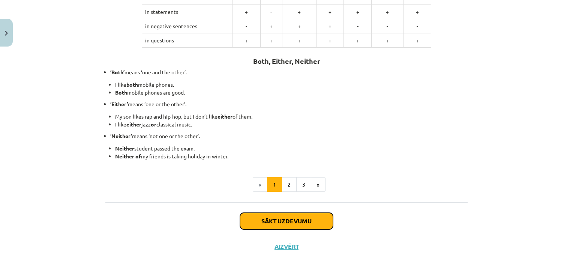
click at [285, 221] on button "Sākt uzdevumu" at bounding box center [286, 221] width 93 height 17
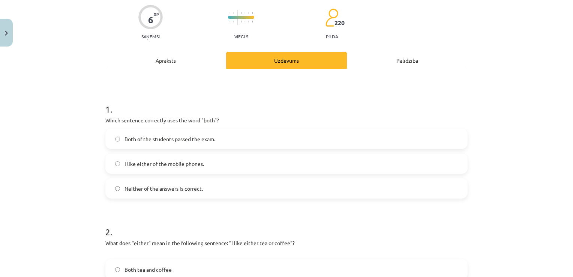
scroll to position [59, 0]
click at [131, 139] on span "Both of the students passed the exam." at bounding box center [170, 139] width 91 height 8
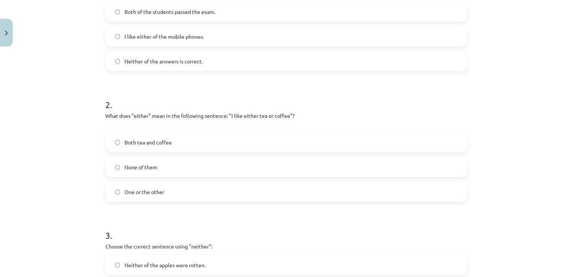
scroll to position [188, 0]
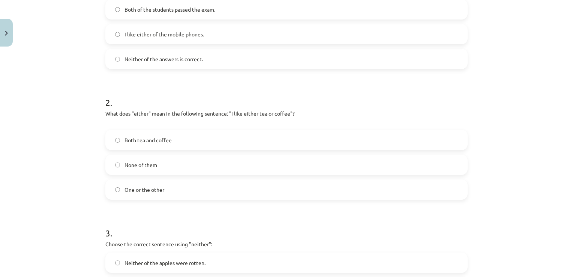
click at [161, 139] on span "Both tea and coffee" at bounding box center [148, 140] width 47 height 8
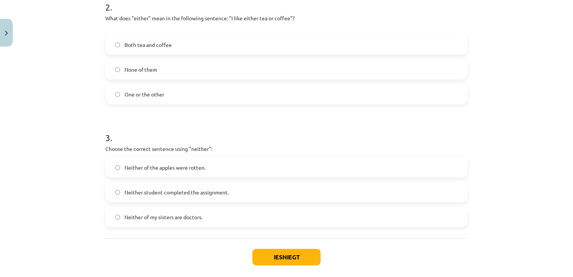
scroll to position [284, 0]
click at [144, 164] on span "Neither of the apples were rotten." at bounding box center [165, 167] width 81 height 8
click at [183, 188] on span "Neither student completed the assignment." at bounding box center [177, 192] width 104 height 8
click at [292, 250] on button "Iesniegt" at bounding box center [286, 256] width 68 height 17
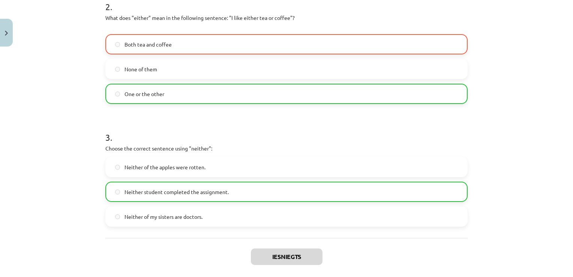
scroll to position [343, 0]
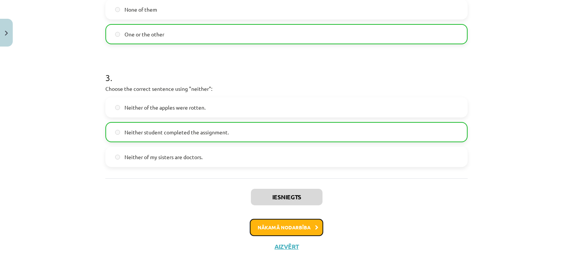
click at [279, 226] on button "Nākamā nodarbība" at bounding box center [287, 227] width 74 height 17
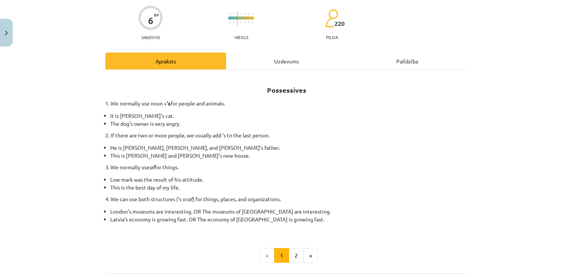
scroll to position [94, 0]
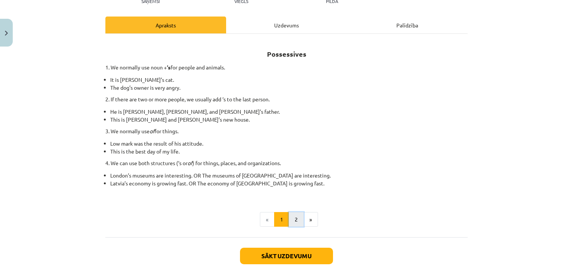
click at [297, 220] on button "2" at bounding box center [296, 219] width 15 height 15
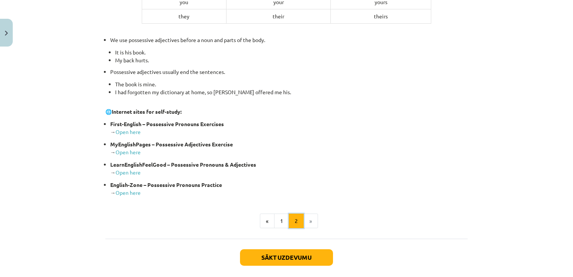
scroll to position [261, 0]
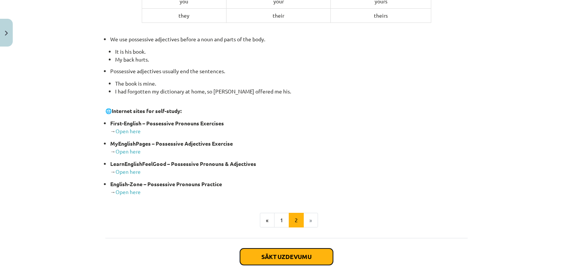
click at [295, 256] on button "Sākt uzdevumu" at bounding box center [286, 256] width 93 height 17
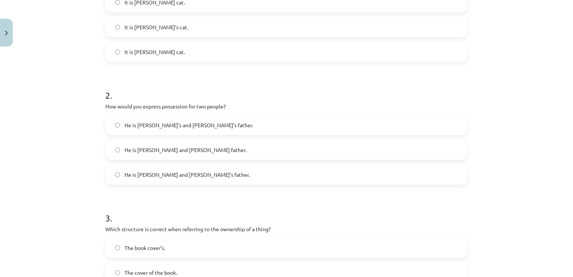
scroll to position [196, 0]
click at [159, 140] on label "He is Alice and James father." at bounding box center [286, 148] width 361 height 19
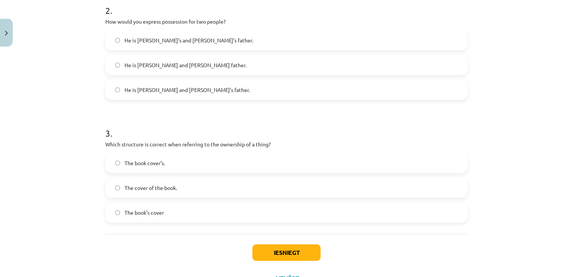
scroll to position [280, 0]
click at [146, 207] on label "The book’s cover" at bounding box center [286, 212] width 361 height 19
click at [300, 248] on button "Iesniegt" at bounding box center [286, 252] width 68 height 17
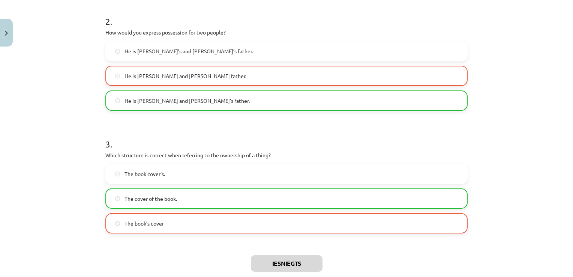
scroll to position [336, 0]
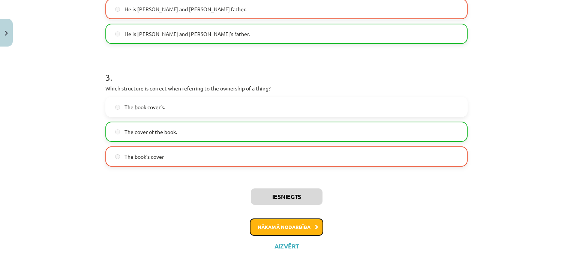
click at [277, 231] on button "Nākamā nodarbība" at bounding box center [287, 226] width 74 height 17
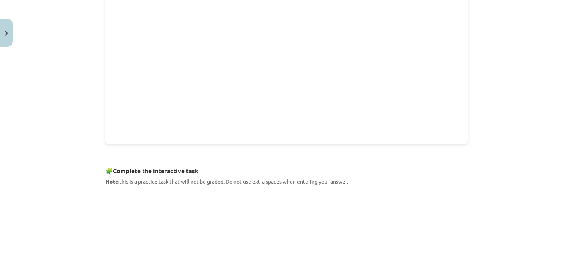
scroll to position [338, 0]
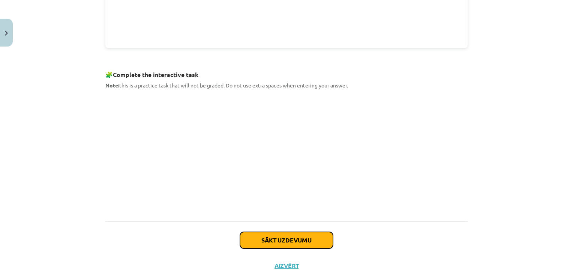
click at [290, 235] on button "Sākt uzdevumu" at bounding box center [286, 240] width 93 height 17
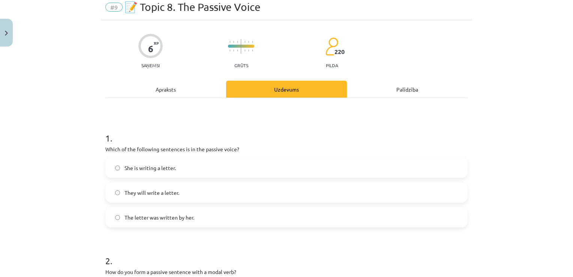
scroll to position [19, 0]
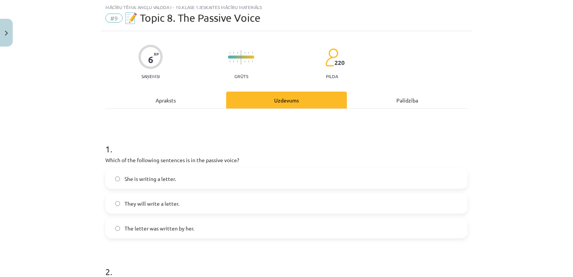
click at [119, 178] on label "She is writing a letter." at bounding box center [286, 178] width 361 height 19
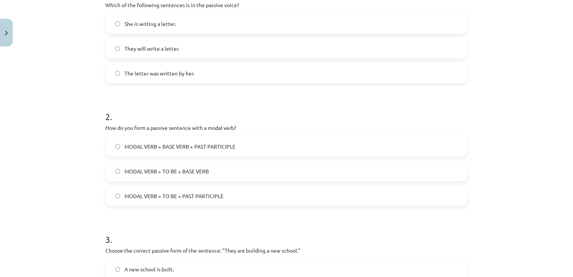
scroll to position [174, 0]
click at [167, 176] on label "MODAL VERB + TO BE + BASE VERB" at bounding box center [286, 170] width 361 height 19
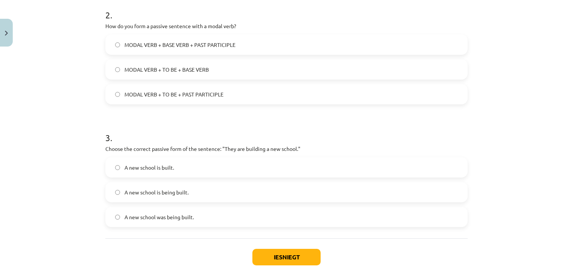
scroll to position [284, 0]
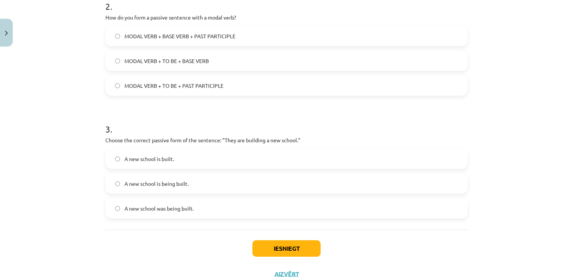
click at [159, 197] on div "A new school is built. A new school is being built. A new school was being buil…" at bounding box center [286, 184] width 362 height 70
drag, startPoint x: 159, startPoint y: 197, endPoint x: 158, endPoint y: 206, distance: 9.1
click at [158, 206] on div "A new school is built. A new school is being built. A new school was being buil…" at bounding box center [286, 184] width 362 height 70
click at [158, 206] on span "A new school was being built." at bounding box center [159, 208] width 69 height 8
click at [287, 244] on button "Iesniegt" at bounding box center [286, 248] width 68 height 17
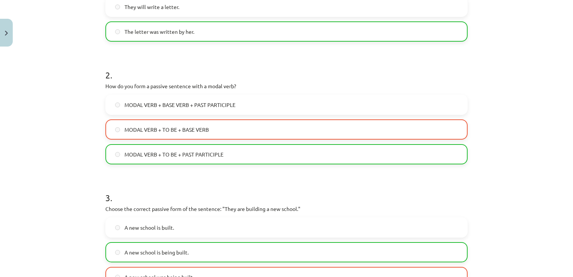
scroll to position [336, 0]
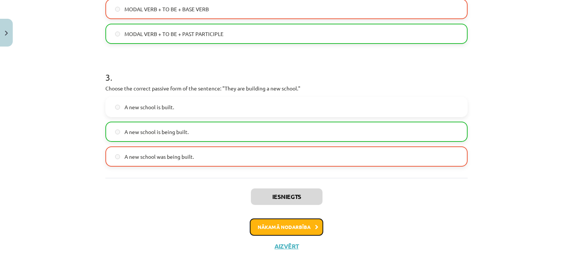
click at [277, 221] on button "Nākamā nodarbība" at bounding box center [287, 226] width 74 height 17
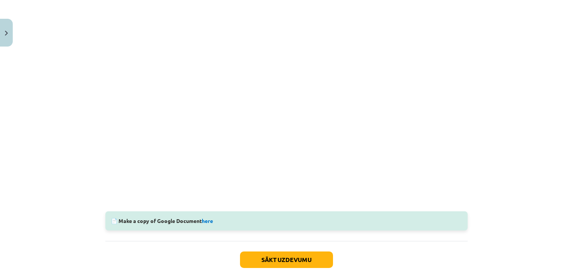
scroll to position [167, 0]
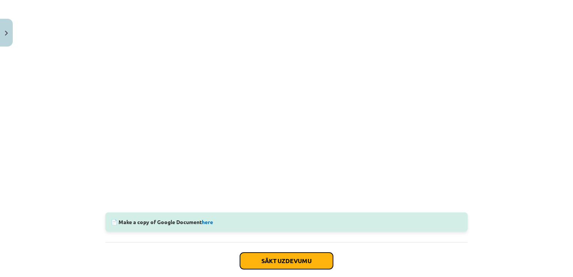
click at [273, 266] on button "Sākt uzdevumu" at bounding box center [286, 260] width 93 height 17
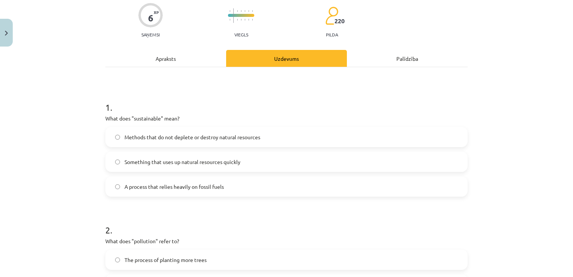
scroll to position [19, 0]
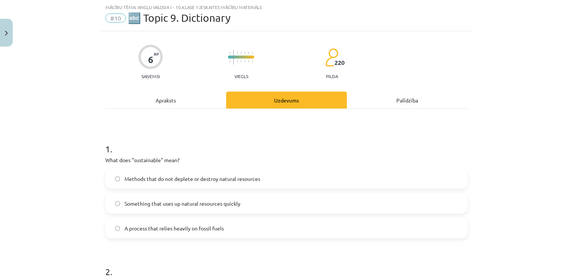
click at [141, 225] on span "A process that relies heavily on fossil fuels" at bounding box center [174, 228] width 99 height 8
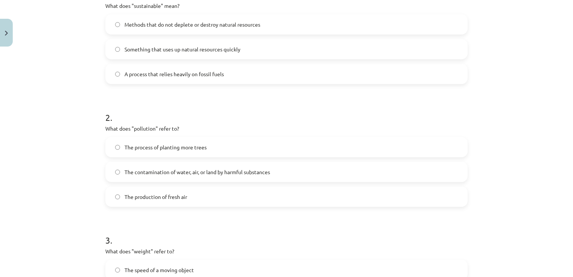
scroll to position [179, 0]
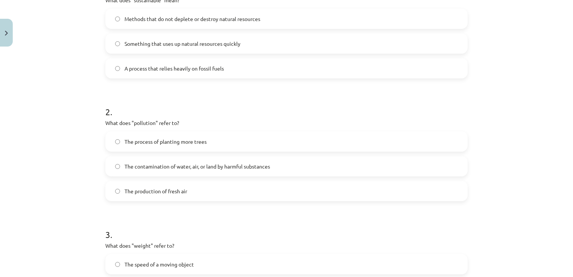
click at [203, 140] on span "The process of planting more trees" at bounding box center [166, 142] width 82 height 8
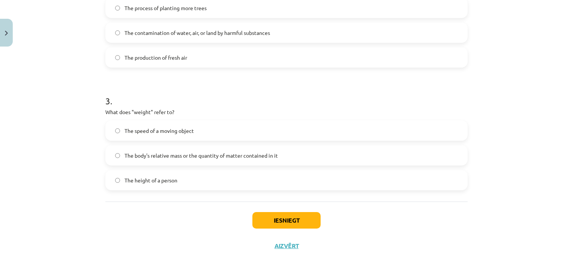
click at [163, 152] on span "The body's relative mass or the quantity of matter contained in it" at bounding box center [201, 156] width 153 height 8
click at [282, 222] on button "Iesniegt" at bounding box center [286, 220] width 68 height 17
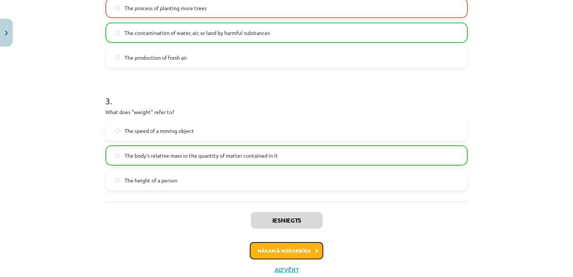
click at [284, 255] on button "Nākamā nodarbība" at bounding box center [287, 250] width 74 height 17
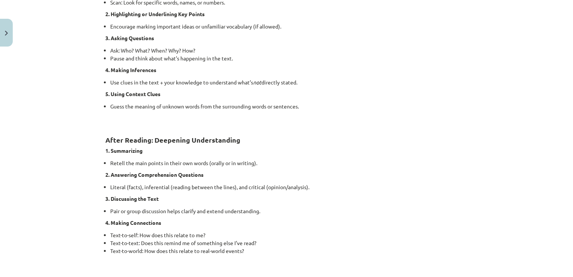
scroll to position [589, 0]
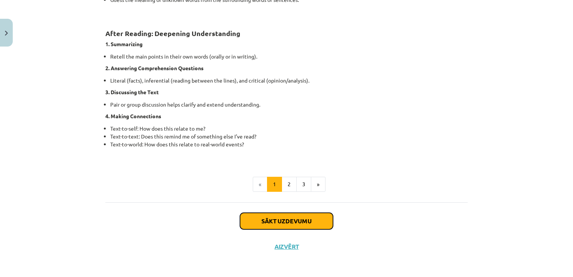
click at [281, 219] on button "Sākt uzdevumu" at bounding box center [286, 221] width 93 height 17
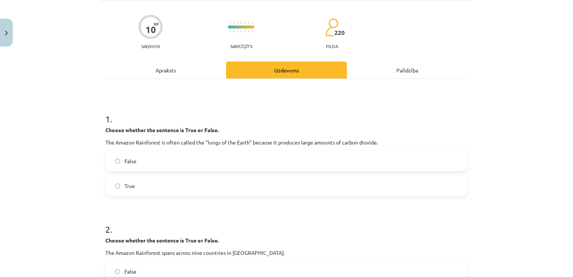
scroll to position [39, 0]
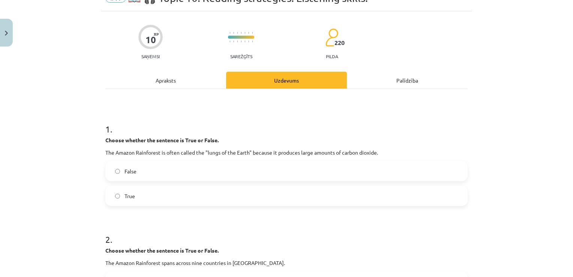
click at [113, 165] on label "False" at bounding box center [286, 171] width 361 height 19
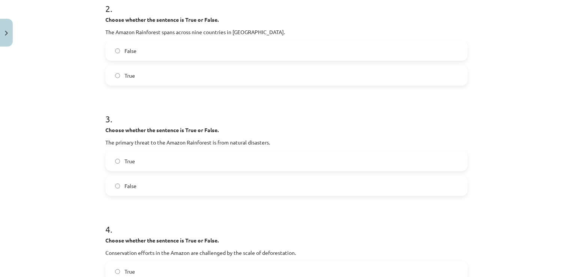
scroll to position [298, 0]
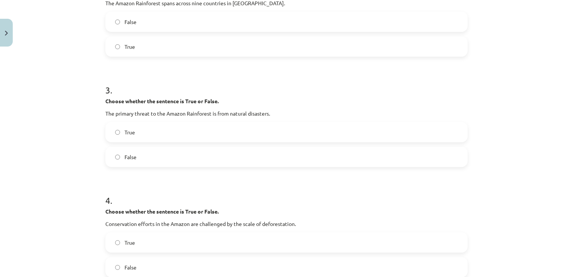
click at [125, 128] on span "True" at bounding box center [130, 132] width 11 height 8
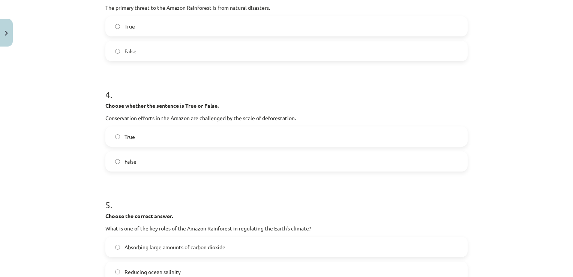
scroll to position [407, 0]
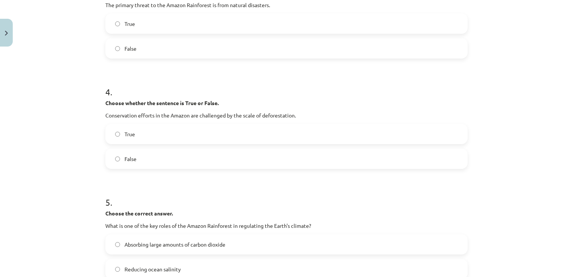
click at [138, 133] on label "True" at bounding box center [286, 134] width 361 height 19
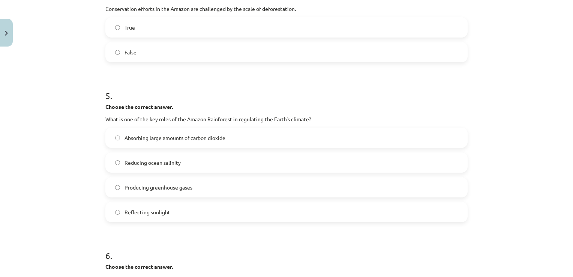
click at [147, 140] on span "Absorbing large amounts of carbon dioxide" at bounding box center [175, 138] width 101 height 8
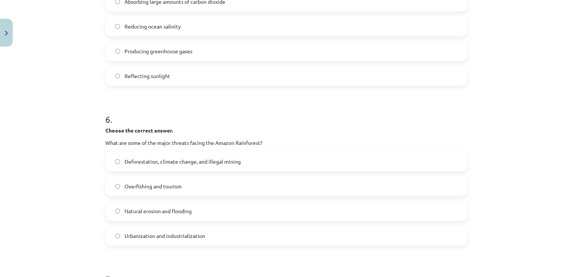
scroll to position [669, 0]
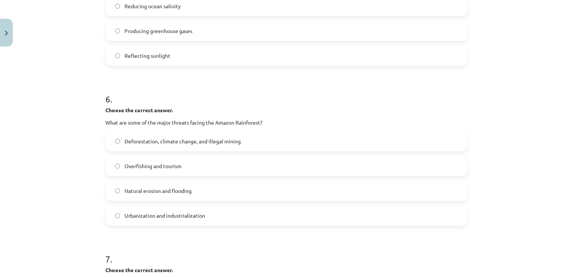
click at [199, 161] on label "Overfishing and tourism" at bounding box center [286, 165] width 361 height 19
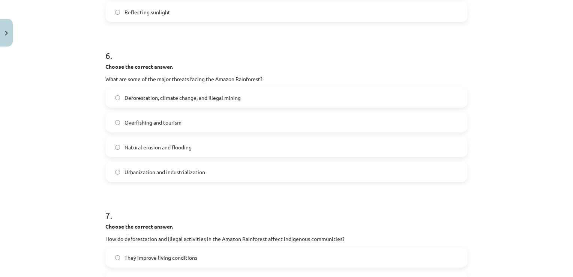
scroll to position [703, 0]
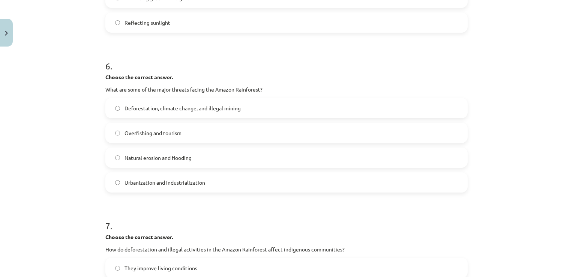
click at [146, 112] on label "Deforestation, climate change, and illegal mining" at bounding box center [286, 108] width 361 height 19
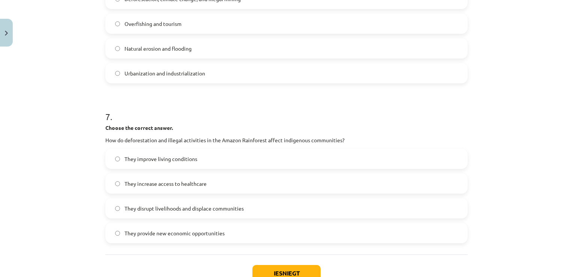
scroll to position [837, 0]
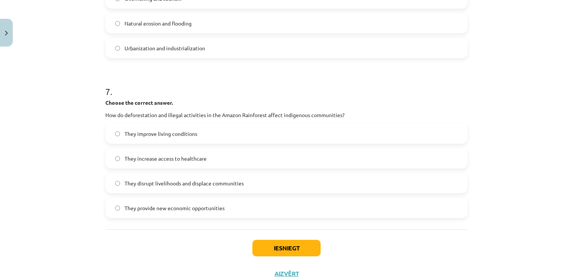
click at [108, 119] on div "7 . Choose the correct answer. How do deforestation and illegal activities in t…" at bounding box center [286, 145] width 362 height 145
click at [138, 210] on span "They provide new economic opportunities" at bounding box center [175, 208] width 100 height 8
click at [284, 248] on button "Iesniegt" at bounding box center [286, 248] width 68 height 17
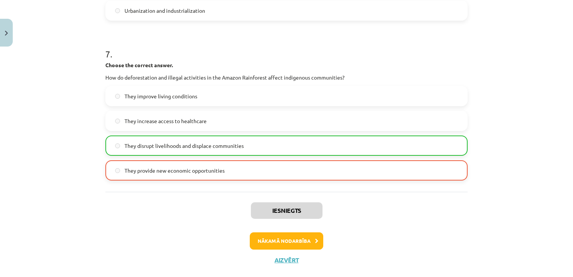
scroll to position [874, 0]
click at [285, 239] on button "Nākamā nodarbība" at bounding box center [287, 241] width 74 height 17
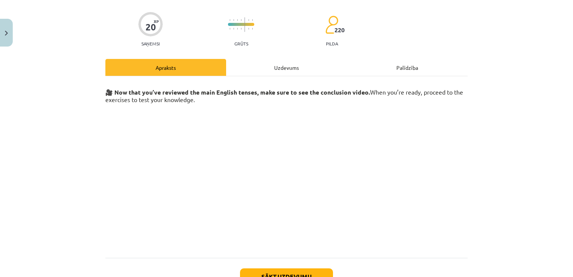
scroll to position [108, 0]
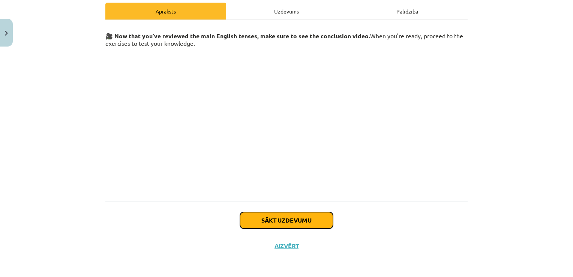
click at [286, 219] on button "Sākt uzdevumu" at bounding box center [286, 220] width 93 height 17
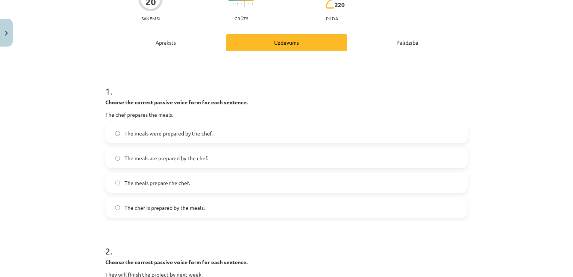
scroll to position [77, 0]
click at [162, 208] on span "The chef is prepared by the meals." at bounding box center [165, 207] width 80 height 8
click at [149, 135] on span "The meals were prepared by the chef." at bounding box center [169, 133] width 88 height 8
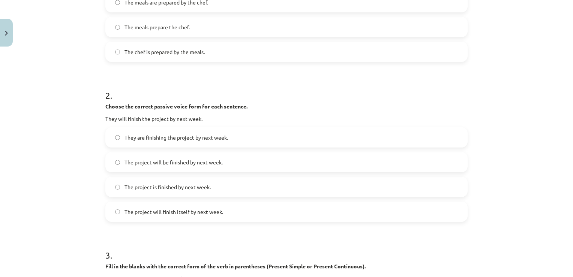
scroll to position [233, 0]
click at [194, 160] on span "The project will be finished by next week." at bounding box center [174, 162] width 98 height 8
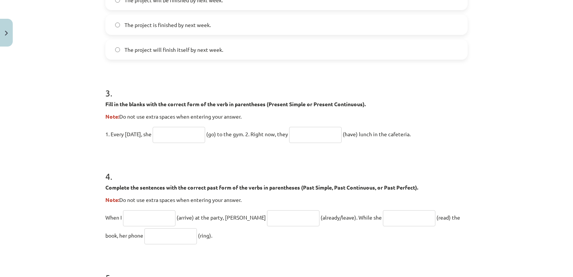
scroll to position [393, 0]
click at [181, 136] on input "text" at bounding box center [179, 136] width 53 height 16
type input "**"
click at [314, 135] on input "text" at bounding box center [315, 136] width 53 height 16
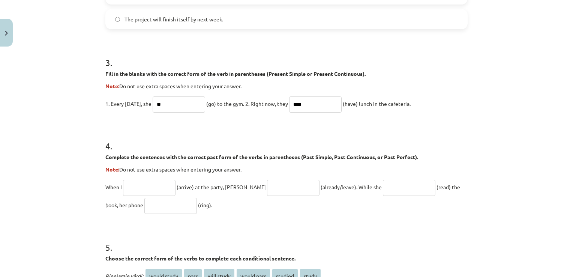
scroll to position [425, 0]
type input "****"
click at [59, 181] on div "Mācību tēma: Angļu valoda i - 10.klase 1.ieskaites mācību materiāls #12 ✅ Final…" at bounding box center [286, 138] width 573 height 277
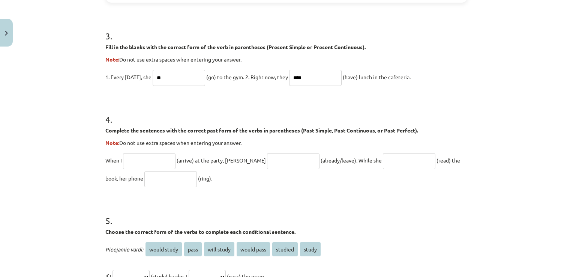
scroll to position [452, 0]
click at [138, 155] on input "text" at bounding box center [149, 161] width 53 height 16
type input "******"
click at [267, 162] on input "text" at bounding box center [293, 161] width 53 height 16
type input "*****"
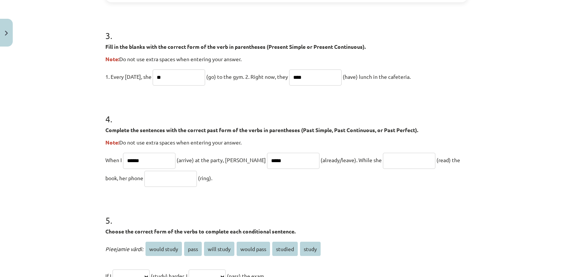
click at [383, 153] on input "text" at bounding box center [409, 161] width 53 height 16
type input "****"
click at [144, 178] on input "text" at bounding box center [170, 179] width 53 height 16
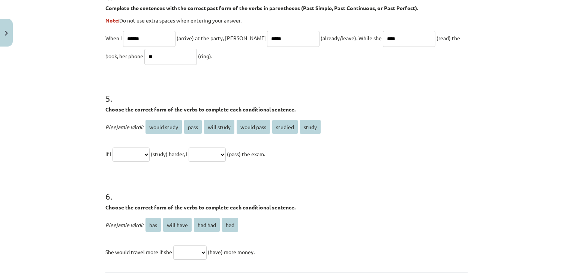
scroll to position [574, 0]
type input "**"
click at [191, 126] on span "pass" at bounding box center [193, 126] width 18 height 14
click at [150, 155] on select "**********" at bounding box center [131, 154] width 37 height 14
select select "****"
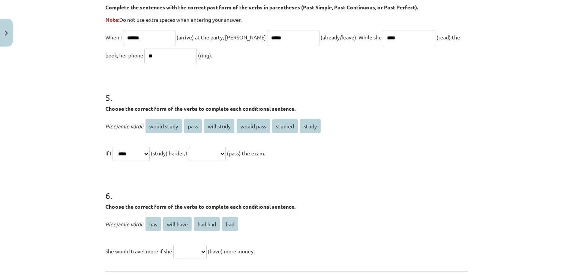
click at [113, 147] on select "**********" at bounding box center [131, 154] width 37 height 14
click at [216, 123] on span "will study" at bounding box center [219, 126] width 30 height 14
click at [226, 152] on select "**********" at bounding box center [207, 154] width 37 height 14
select select "*****"
click at [197, 147] on select "**********" at bounding box center [207, 154] width 37 height 14
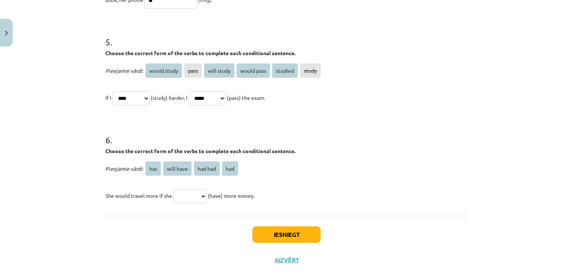
scroll to position [644, 0]
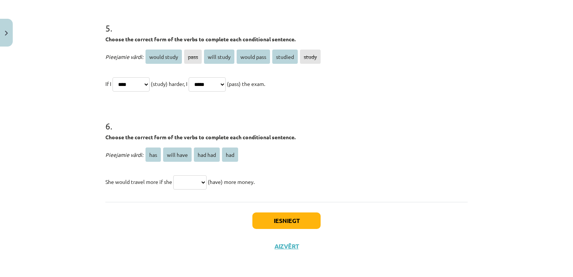
click at [203, 181] on select "*** ********* ******* ***" at bounding box center [189, 182] width 33 height 14
select select "*********"
click at [173, 175] on select "*** ********* ******* ***" at bounding box center [189, 182] width 33 height 14
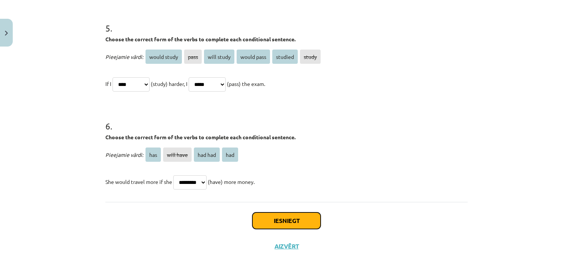
click at [290, 221] on button "Iesniegt" at bounding box center [286, 220] width 68 height 17
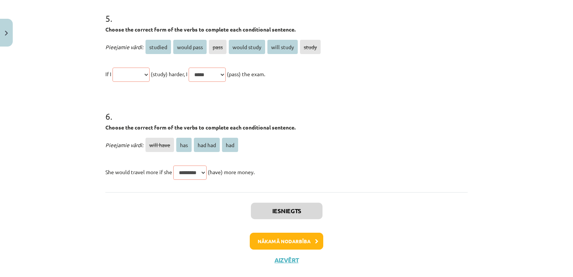
scroll to position [778, 0]
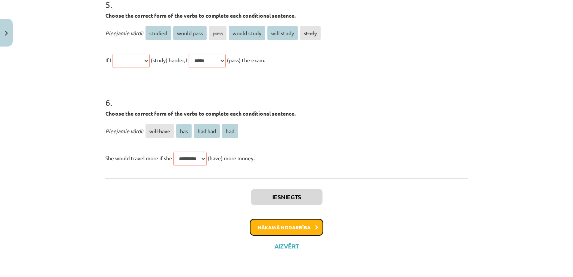
click at [281, 228] on button "Nākamā nodarbība" at bounding box center [287, 227] width 74 height 17
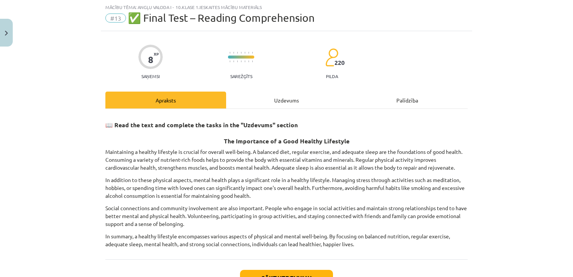
scroll to position [75, 0]
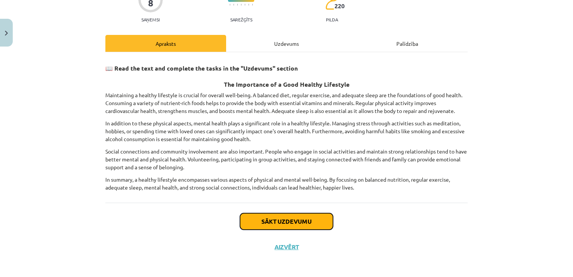
click at [273, 219] on button "Sākt uzdevumu" at bounding box center [286, 221] width 93 height 17
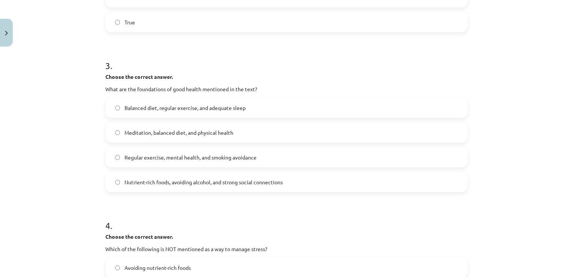
scroll to position [323, 0]
click at [217, 74] on p "Choose the correct answer." at bounding box center [286, 76] width 362 height 8
click at [172, 210] on h1 "4 ." at bounding box center [286, 218] width 362 height 23
click at [183, 207] on h1 "4 ." at bounding box center [286, 218] width 362 height 23
click at [185, 175] on label "Nutrient-rich foods, avoiding alcohol, and strong social connections" at bounding box center [286, 181] width 361 height 19
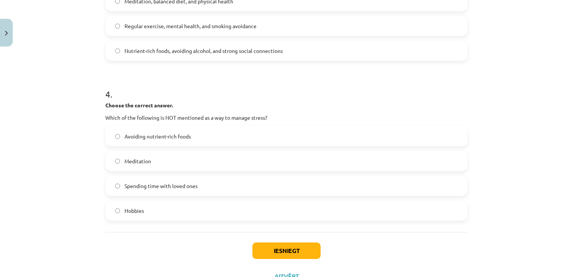
scroll to position [456, 0]
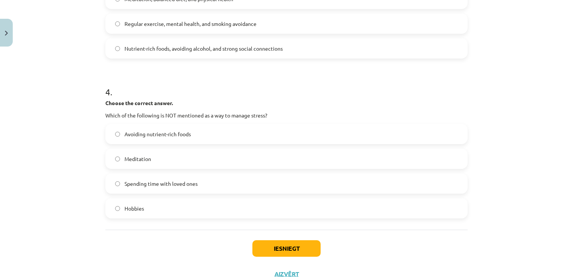
click at [154, 214] on label "Hobbies" at bounding box center [286, 208] width 361 height 19
click at [286, 247] on button "Iesniegt" at bounding box center [286, 248] width 68 height 17
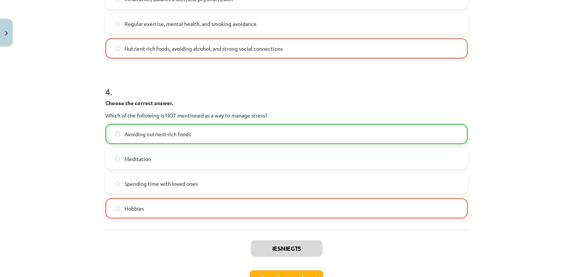
scroll to position [508, 0]
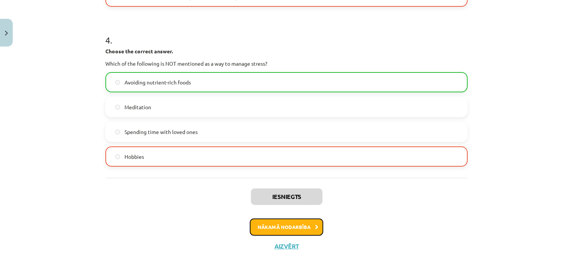
click at [279, 225] on button "Nākamā nodarbība" at bounding box center [287, 226] width 74 height 17
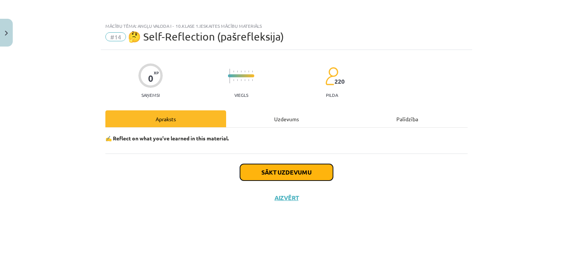
click at [282, 177] on button "Sākt uzdevumu" at bounding box center [286, 172] width 93 height 17
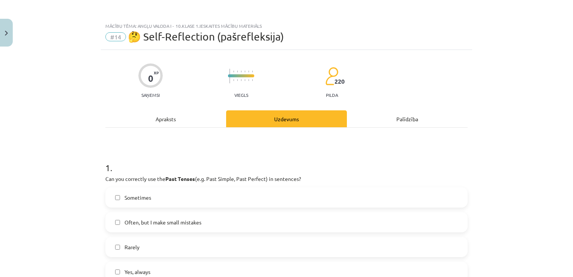
click at [166, 121] on div "Apraksts" at bounding box center [165, 118] width 121 height 17
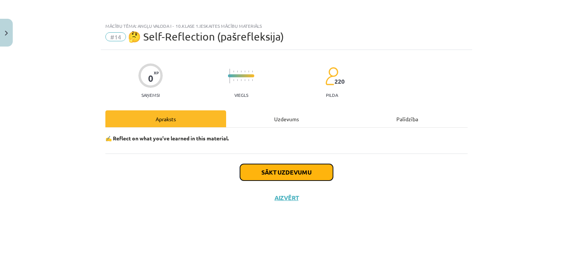
click at [285, 175] on button "Sākt uzdevumu" at bounding box center [286, 172] width 93 height 17
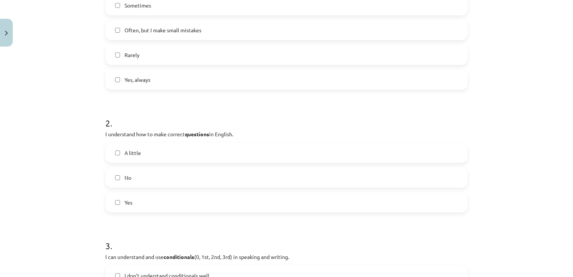
scroll to position [296, 0]
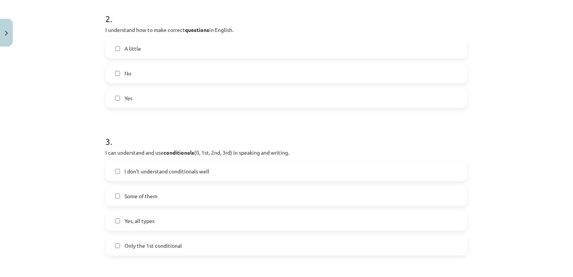
click at [143, 171] on span "I don’t understand conditionals well" at bounding box center [167, 171] width 85 height 8
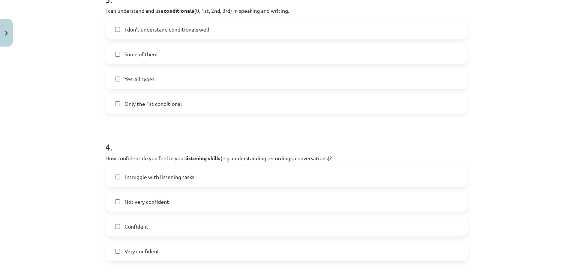
scroll to position [455, 0]
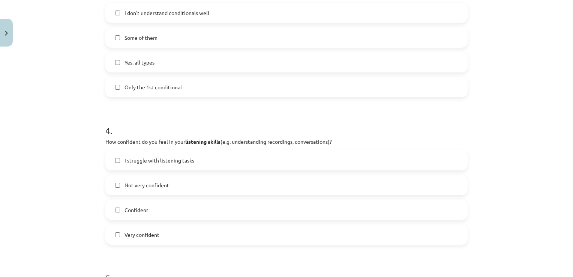
click at [125, 157] on span "I struggle with listening tasks" at bounding box center [160, 160] width 70 height 8
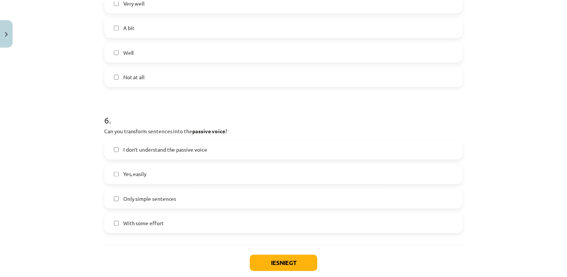
scroll to position [804, 0]
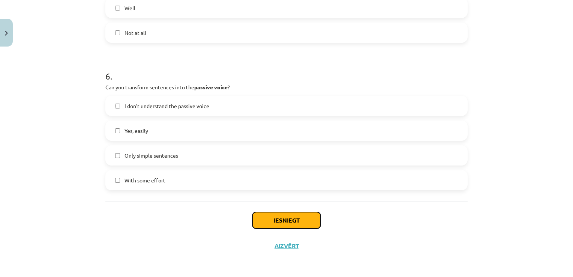
click at [284, 219] on button "Iesniegt" at bounding box center [286, 220] width 68 height 17
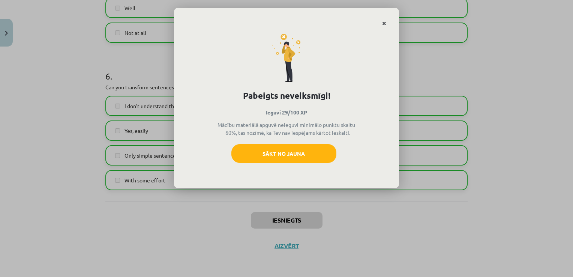
click at [383, 23] on icon "Close" at bounding box center [384, 23] width 4 height 5
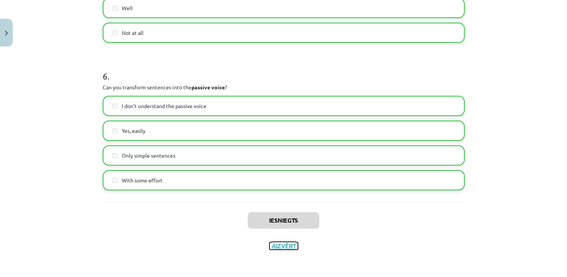
click at [281, 245] on button "Aizvērt" at bounding box center [284, 246] width 29 height 8
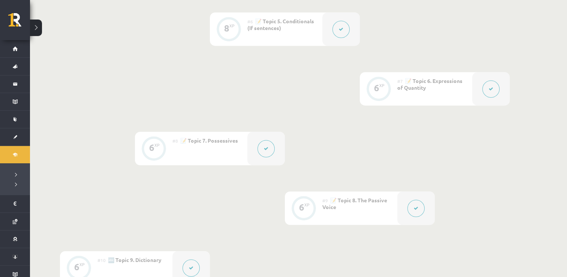
scroll to position [0, 0]
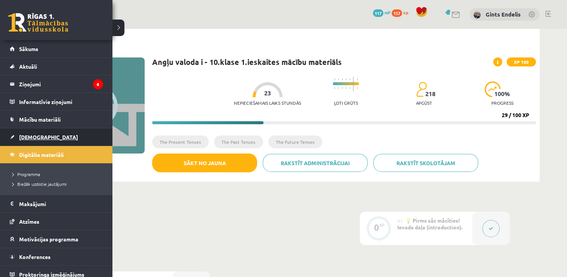
click at [28, 136] on span "[DEMOGRAPHIC_DATA]" at bounding box center [48, 137] width 59 height 7
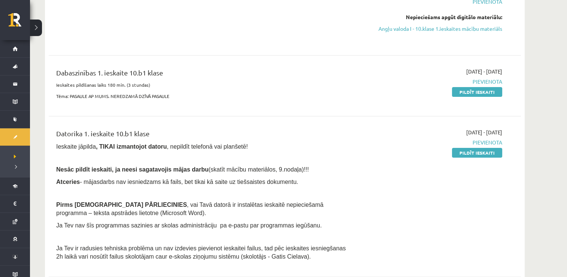
scroll to position [117, 0]
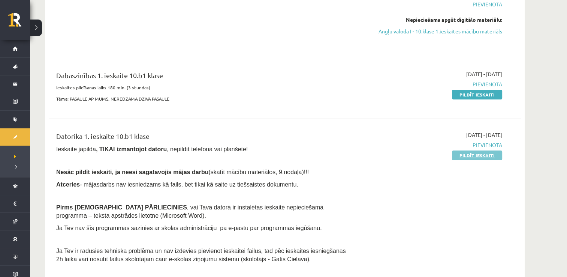
click at [486, 155] on link "Pildīt ieskaiti" at bounding box center [477, 155] width 50 height 10
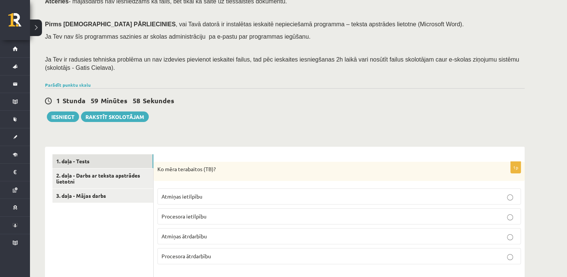
scroll to position [176, 0]
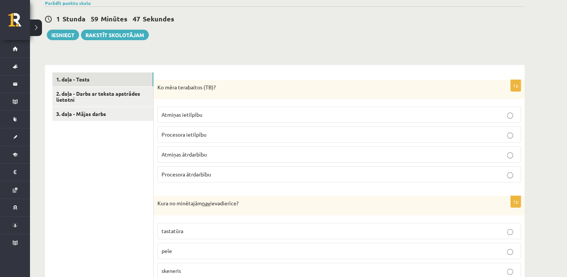
click at [186, 113] on span "Atmiņas ietilpību" at bounding box center [182, 114] width 41 height 7
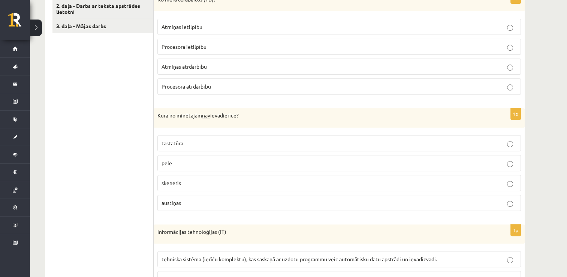
scroll to position [263, 0]
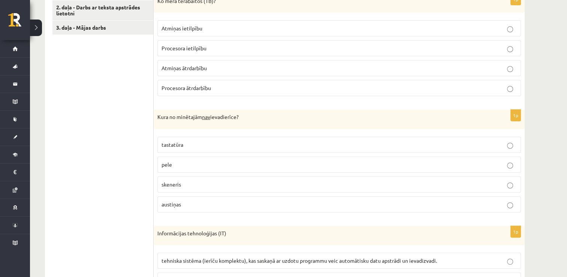
click at [192, 181] on p "skeneris" at bounding box center [340, 184] width 356 height 8
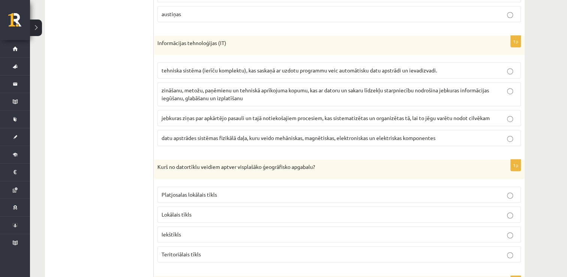
scroll to position [458, 0]
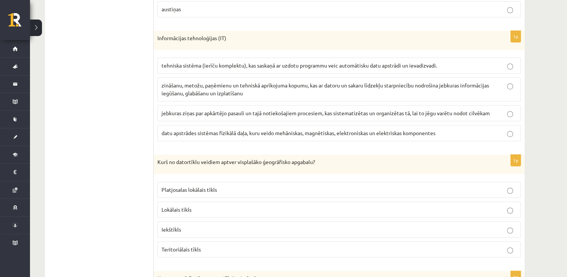
click at [180, 182] on label "Platjosalas lokālais tīkls" at bounding box center [340, 190] width 364 height 16
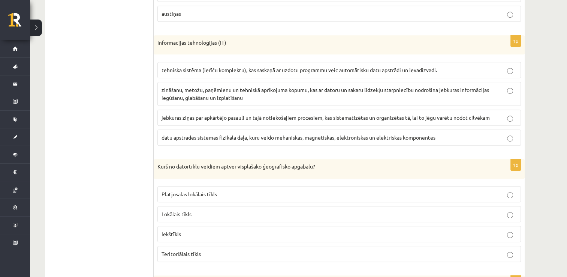
scroll to position [453, 0]
click at [168, 95] on span "zināšanu, metožu, paņēmienu un tehniskā aprīkojuma kopumu, kas ar datoru un sak…" at bounding box center [326, 94] width 328 height 15
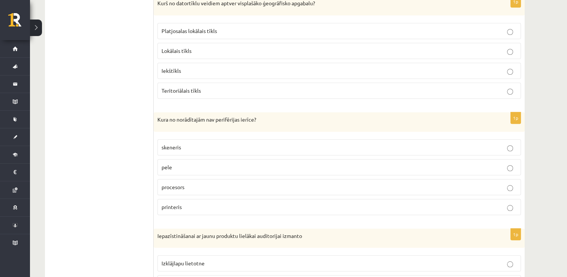
scroll to position [618, 0]
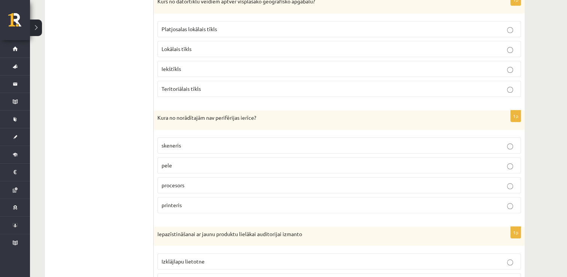
click at [216, 182] on p "procesors" at bounding box center [340, 185] width 356 height 8
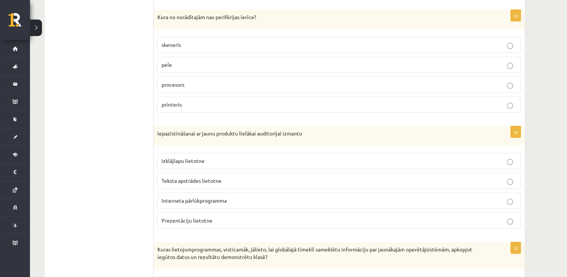
scroll to position [731, 0]
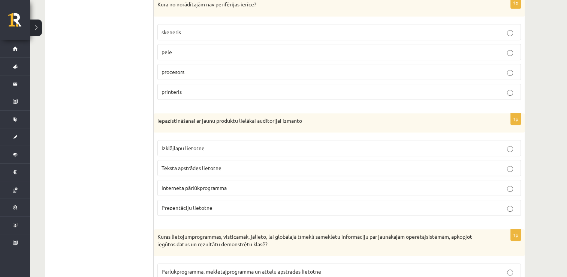
click at [209, 212] on label "Prezentāciju lietotne" at bounding box center [340, 208] width 364 height 16
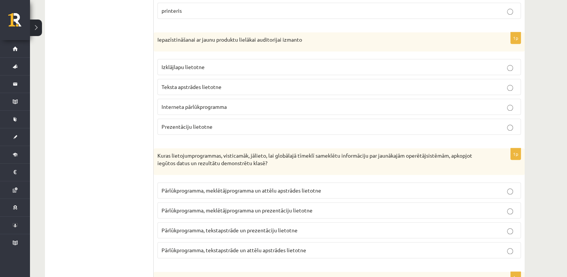
scroll to position [910, 0]
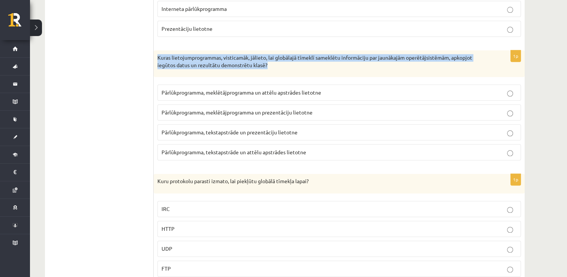
drag, startPoint x: 273, startPoint y: 63, endPoint x: 158, endPoint y: 53, distance: 115.5
click at [158, 54] on p "Kuras lietojumprogrammas, visticamāk, jālieto, lai globālajā tīmeklī sameklētu …" at bounding box center [321, 61] width 326 height 15
copy p "Kuras lietojumprogrammas, visticamāk, jālieto, lai globālajā tīmeklī sameklētu …"
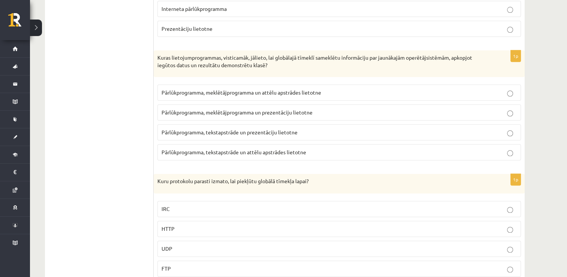
click at [276, 110] on span "Pārlūkprogramma, meklētājprogramma un prezentāciju lietotne" at bounding box center [237, 112] width 151 height 7
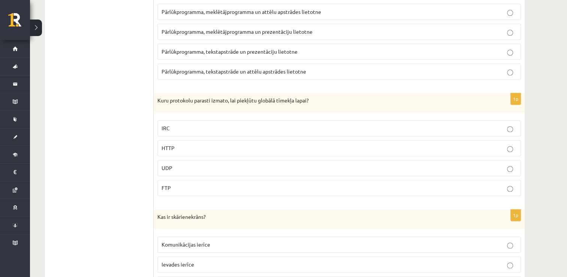
scroll to position [996, 0]
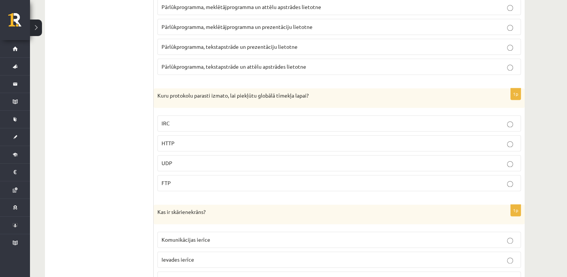
click at [180, 143] on label "HTTP" at bounding box center [340, 143] width 364 height 16
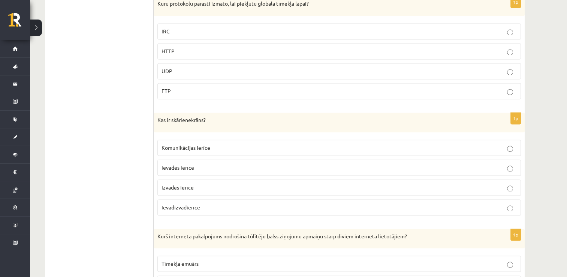
scroll to position [1089, 0]
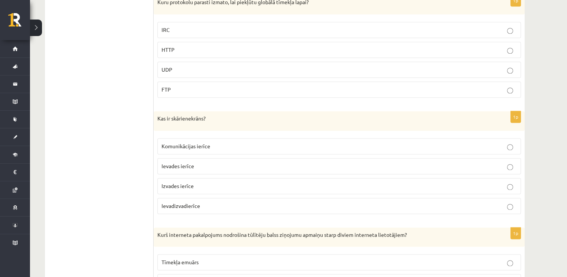
drag, startPoint x: 215, startPoint y: 114, endPoint x: 150, endPoint y: 116, distance: 64.9
click at [150, 116] on div "**********" at bounding box center [285, 212] width 480 height 2120
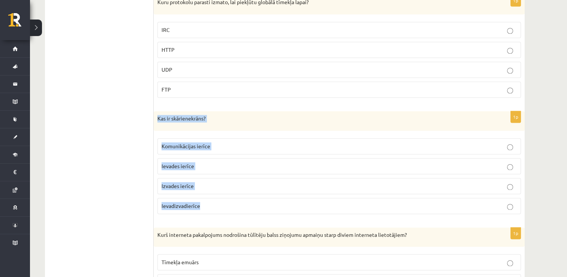
drag, startPoint x: 207, startPoint y: 204, endPoint x: 156, endPoint y: 116, distance: 102.0
click at [156, 116] on div "1p Kas ir skārienekrāns? Komunikācijas ierīce Ievades ierīce Izvades ierīce Iev…" at bounding box center [339, 165] width 371 height 109
copy div "Kas ir skārienekrāns? Komunikācijas ierīce Ievades ierīce Izvades ierīce Ievadi…"
click at [224, 191] on fieldset "Komunikācijas ierīce Ievades ierīce Izvades ierīce Ievadizvadierīce" at bounding box center [340, 175] width 364 height 82
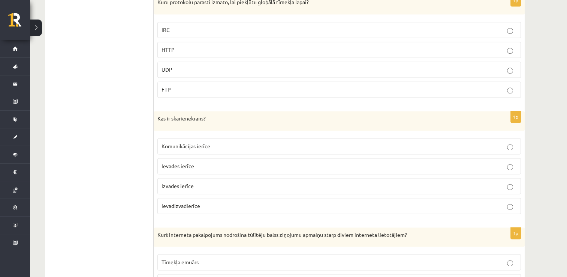
click at [171, 203] on p "Ievadizvadierīce" at bounding box center [340, 206] width 356 height 8
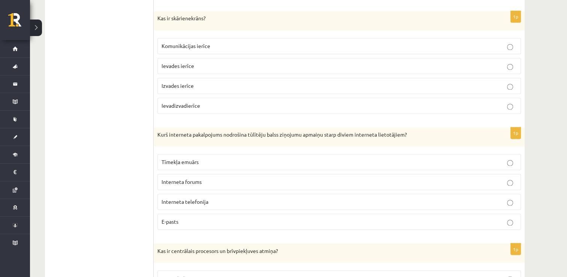
scroll to position [1194, 0]
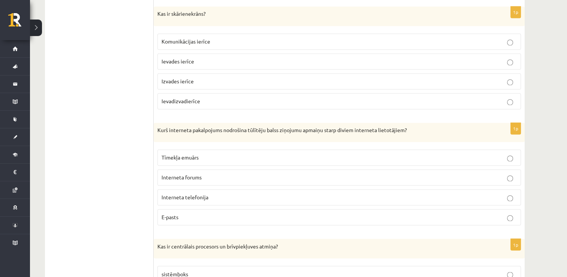
click at [195, 194] on span "Interneta telefonija" at bounding box center [185, 197] width 47 height 7
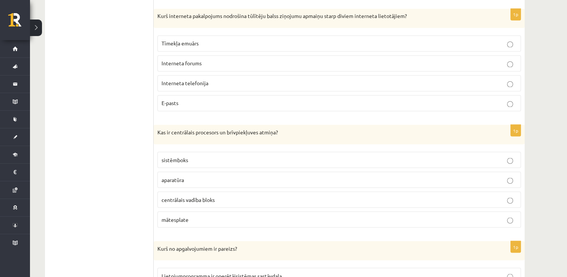
scroll to position [1308, 0]
click at [171, 156] on span "sistēmboks" at bounding box center [175, 159] width 27 height 7
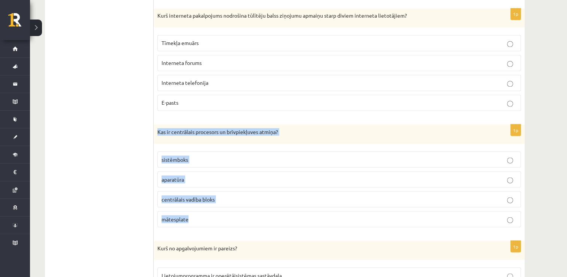
drag, startPoint x: 200, startPoint y: 213, endPoint x: 157, endPoint y: 125, distance: 98.0
click at [157, 125] on div "1p Kas ir centrālais procesors un brīvpiekļuves atmiņa? sistēmboks aparatūra ce…" at bounding box center [339, 178] width 371 height 109
copy div "Kas ir centrālais procesors un brīvpiekļuves atmiņa? sistēmboks aparatūra centr…"
click at [220, 155] on p "sistēmboks" at bounding box center [340, 159] width 356 height 8
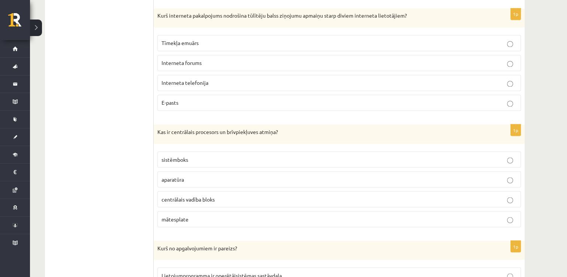
click at [194, 175] on p "aparatūra" at bounding box center [340, 179] width 356 height 8
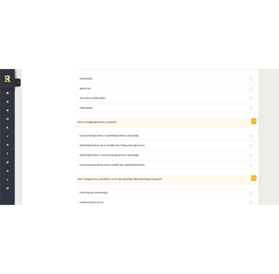
scroll to position [1450, 0]
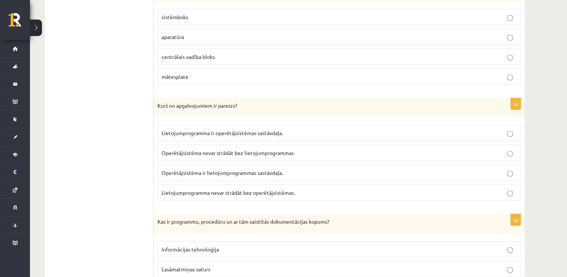
click at [226, 189] on span "Lietojumprogramma nevar strādāt bez operētājsistēmas." at bounding box center [229, 192] width 134 height 7
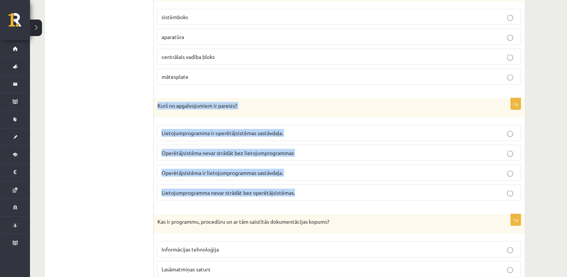
drag, startPoint x: 303, startPoint y: 185, endPoint x: 154, endPoint y: 98, distance: 172.8
click at [154, 98] on div "1p Kurš no apgalvojumiem ir pareizs? Lietojumprogramma ir operētājsistēmas sast…" at bounding box center [339, 152] width 371 height 109
copy div "Kurš no apgalvojumiem ir pareizs? Lietojumprogramma ir operētājsistēmas sastāvd…"
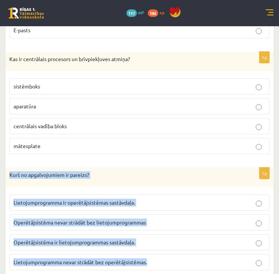
click at [184, 234] on label "Operētājsistēma ir lietojumprogrammas sastāvdaļa." at bounding box center [139, 242] width 260 height 16
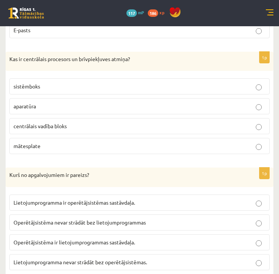
click at [182, 228] on fieldset "Lietojumprogramma ir operētājsistēmas sastāvdaļa. Operētājsistēma nevar strādāt…" at bounding box center [139, 232] width 260 height 82
click at [173, 258] on p "Lietojumprogramma nevar strādāt bez operētājsistēmas." at bounding box center [140, 262] width 252 height 8
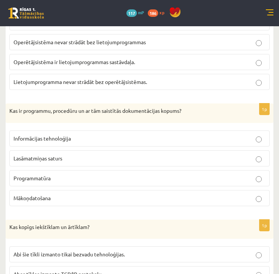
scroll to position [1632, 0]
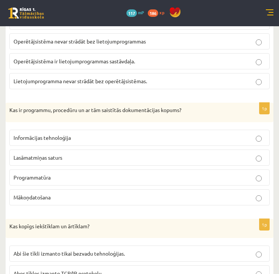
click at [65, 150] on label "Lasāmatmiņas saturs" at bounding box center [139, 158] width 260 height 16
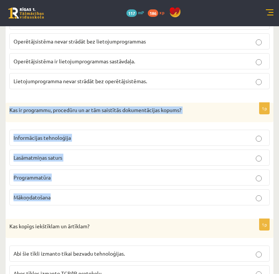
drag, startPoint x: 55, startPoint y: 172, endPoint x: 8, endPoint y: 89, distance: 95.7
click at [8, 103] on div "1p Kas ir programmu, procedūru un ar tām saistītās dokumentācijas kopums? Infor…" at bounding box center [140, 157] width 268 height 109
copy div "Kas ir programmu, procedūru un ar tām saistītās dokumentācijas kopums? Informāc…"
click at [84, 174] on p "Programmatūra" at bounding box center [140, 178] width 252 height 8
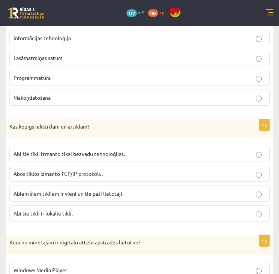
scroll to position [1734, 0]
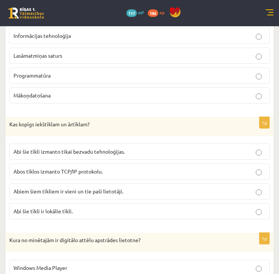
click at [44, 164] on label "Abos tīklos izmanto TCP/IP protokolu." at bounding box center [139, 172] width 260 height 16
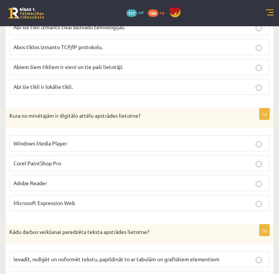
scroll to position [1860, 0]
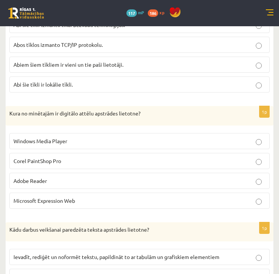
click at [41, 177] on span "Adobe Reader" at bounding box center [30, 180] width 33 height 7
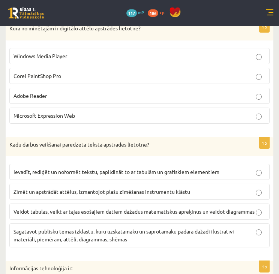
scroll to position [1955, 0]
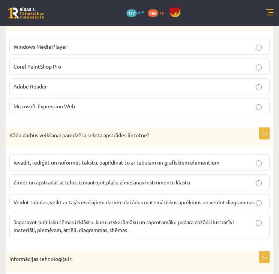
click at [135, 159] on span "Ievadīt, rediģēt un noformēt tekstu, papildināt to ar tabulām un grafiskiem ele…" at bounding box center [117, 162] width 206 height 7
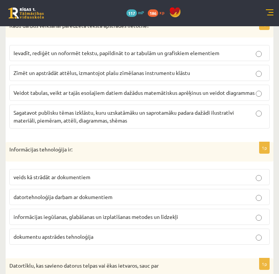
scroll to position [2067, 0]
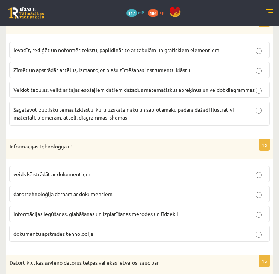
click at [44, 210] on span "informācijas iegūšanas, glabāšanas un izplatīšanas metodes un līdzekļi" at bounding box center [96, 213] width 165 height 7
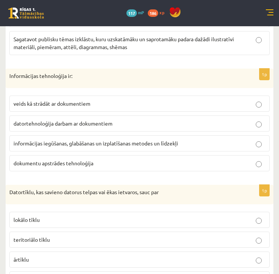
scroll to position [2151, 0]
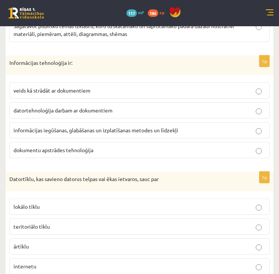
click at [62, 203] on p "lokālo tīklu" at bounding box center [140, 207] width 252 height 8
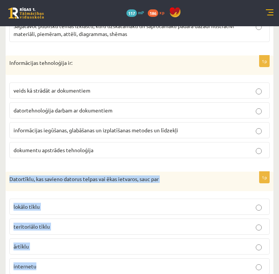
drag, startPoint x: 41, startPoint y: 246, endPoint x: 5, endPoint y: 154, distance: 99.0
copy div "Datortīklu, kas savieno datorus telpas vai ēkas ietvaros, sauc par lokālo tīklu…"
click at [111, 219] on label "teritoriālo tīklu" at bounding box center [139, 227] width 260 height 16
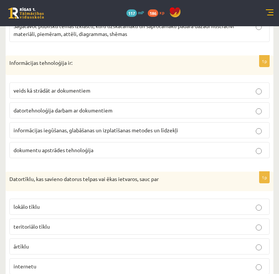
click at [91, 199] on label "lokālo tīklu" at bounding box center [139, 207] width 260 height 16
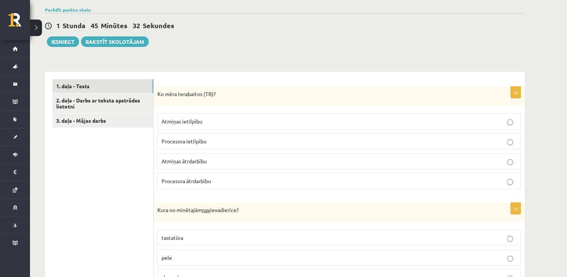
scroll to position [187, 0]
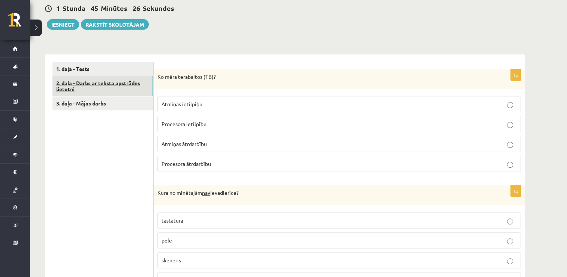
click at [92, 85] on link "2. daļa - Darbs ar teksta apstrādes lietotni" at bounding box center [103, 86] width 101 height 20
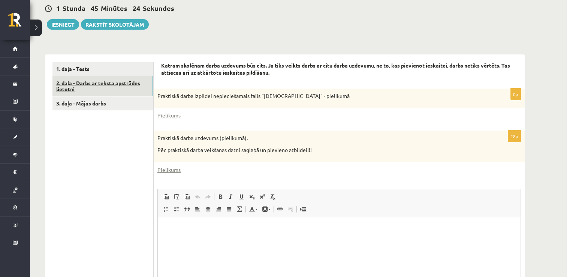
scroll to position [0, 0]
click at [172, 115] on link "Pielikums" at bounding box center [169, 115] width 23 height 8
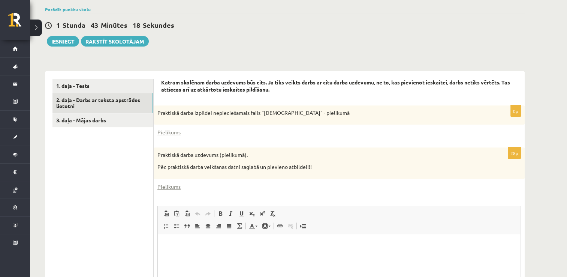
scroll to position [276, 0]
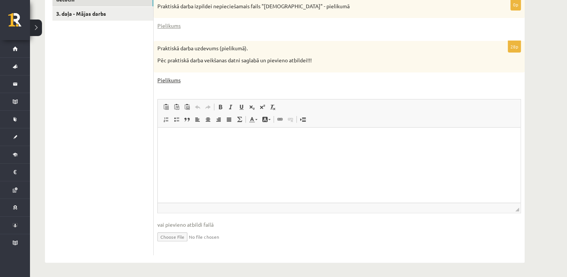
click at [170, 80] on link "Pielikums" at bounding box center [169, 80] width 23 height 8
